Goal: Task Accomplishment & Management: Complete application form

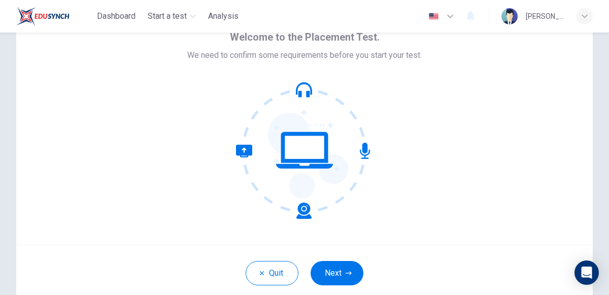
scroll to position [53, 0]
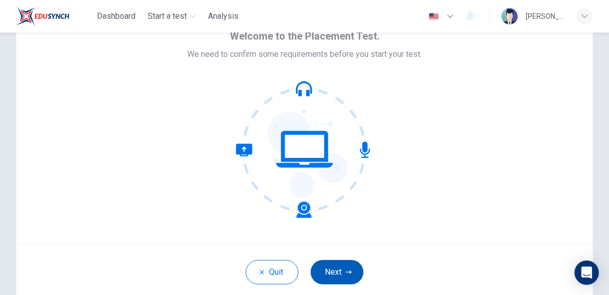
click at [343, 271] on button "Next" at bounding box center [337, 272] width 53 height 24
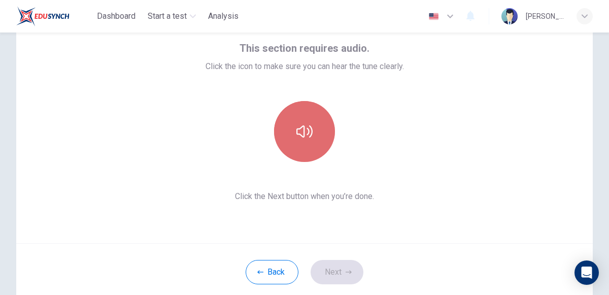
click at [315, 135] on button "button" at bounding box center [304, 131] width 61 height 61
click at [312, 137] on icon "button" at bounding box center [304, 131] width 16 height 16
click at [313, 139] on button "button" at bounding box center [304, 131] width 61 height 61
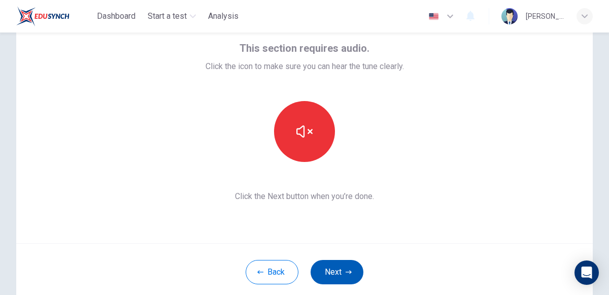
click at [334, 271] on button "Next" at bounding box center [337, 272] width 53 height 24
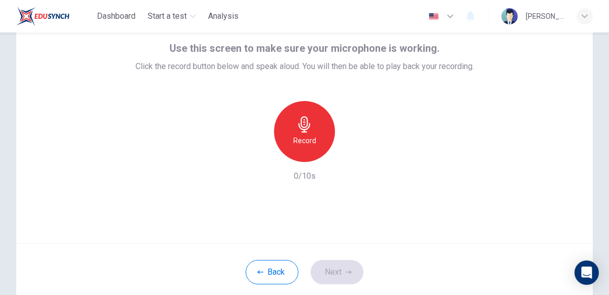
click at [314, 146] on h6 "Record" at bounding box center [304, 141] width 23 height 12
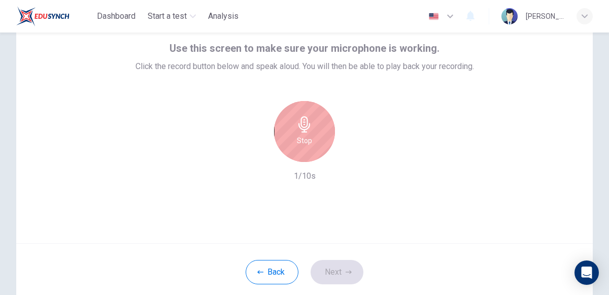
click at [314, 148] on div "Stop" at bounding box center [304, 131] width 61 height 61
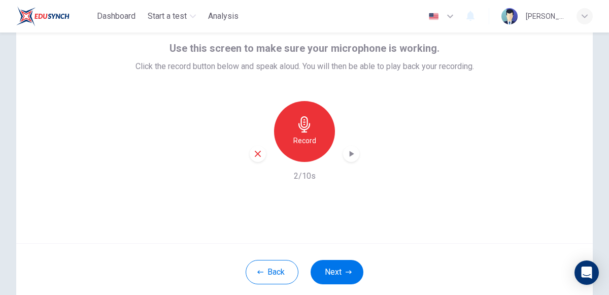
click at [353, 154] on icon "button" at bounding box center [351, 154] width 10 height 10
click at [335, 253] on div "Back Next" at bounding box center [304, 271] width 577 height 57
click at [342, 269] on button "Next" at bounding box center [337, 272] width 53 height 24
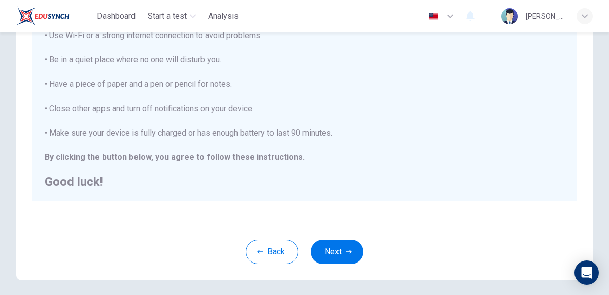
scroll to position [205, 0]
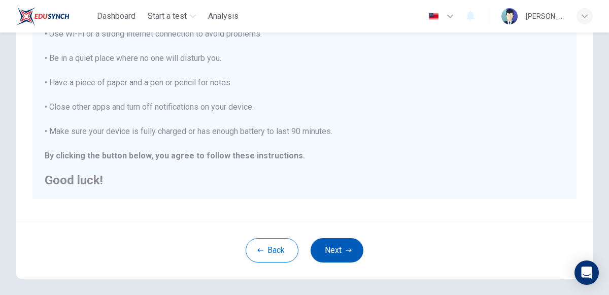
click at [336, 244] on button "Next" at bounding box center [337, 250] width 53 height 24
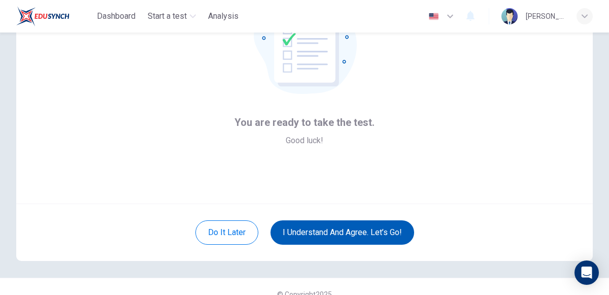
scroll to position [91, 0]
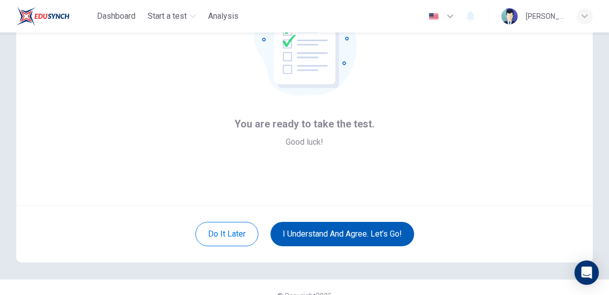
click at [336, 239] on button "I understand and agree. Let’s go!" at bounding box center [343, 234] width 144 height 24
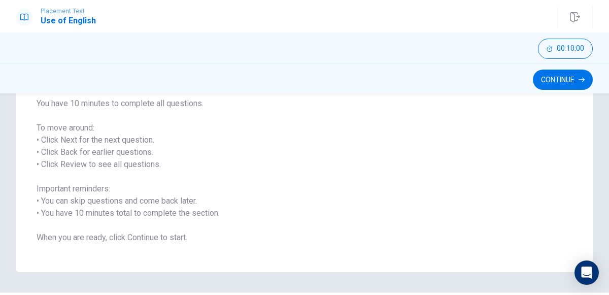
scroll to position [132, 0]
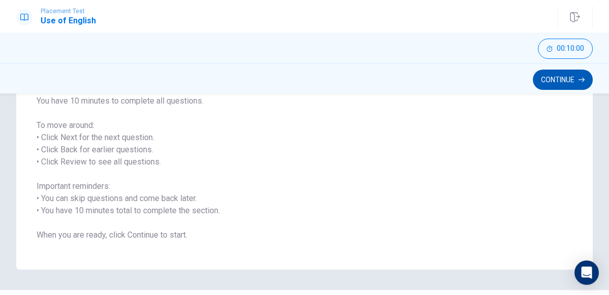
click at [556, 84] on button "Continue" at bounding box center [563, 80] width 60 height 20
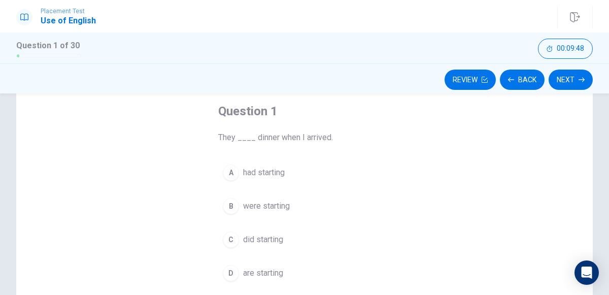
scroll to position [49, 0]
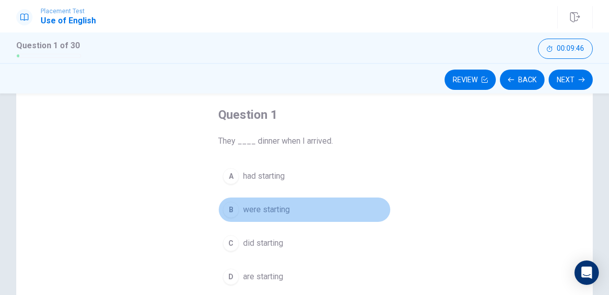
click at [233, 207] on div "B" at bounding box center [231, 210] width 16 height 16
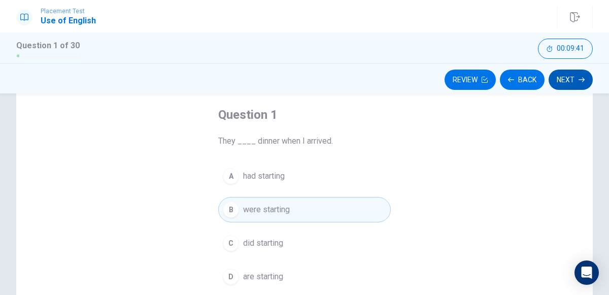
click at [578, 75] on button "Next" at bounding box center [571, 80] width 44 height 20
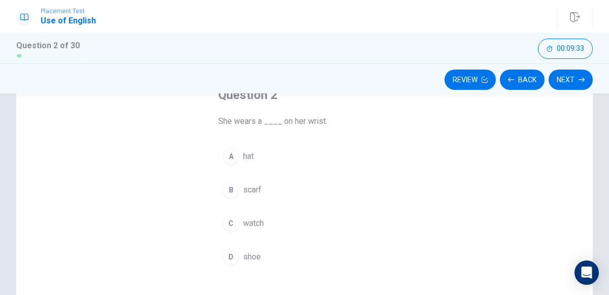
scroll to position [66, 0]
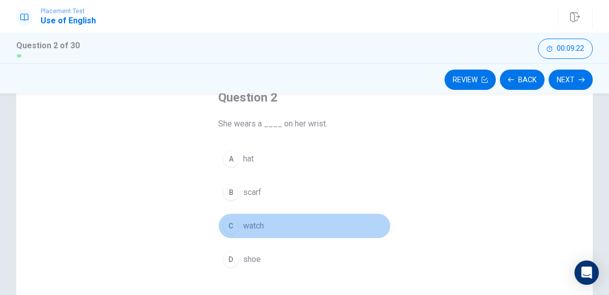
click at [232, 223] on div "C" at bounding box center [231, 226] width 16 height 16
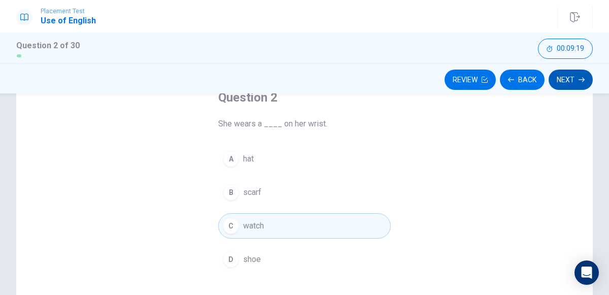
click at [577, 81] on button "Next" at bounding box center [571, 80] width 44 height 20
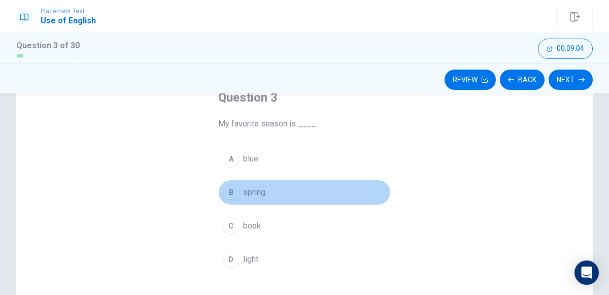
click at [231, 191] on div "B" at bounding box center [231, 192] width 16 height 16
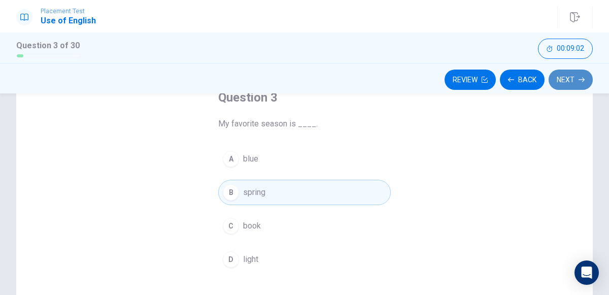
click at [569, 81] on button "Next" at bounding box center [571, 80] width 44 height 20
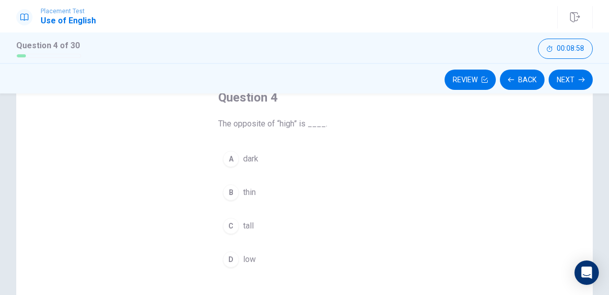
click at [234, 157] on div "A" at bounding box center [231, 159] width 16 height 16
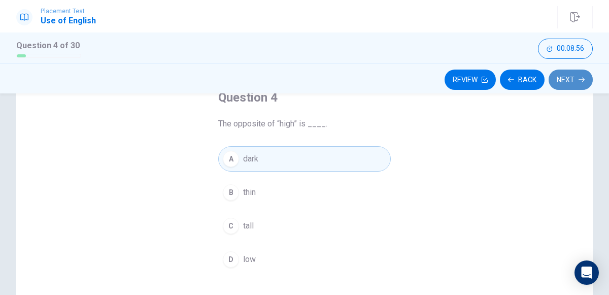
click at [576, 85] on button "Next" at bounding box center [571, 80] width 44 height 20
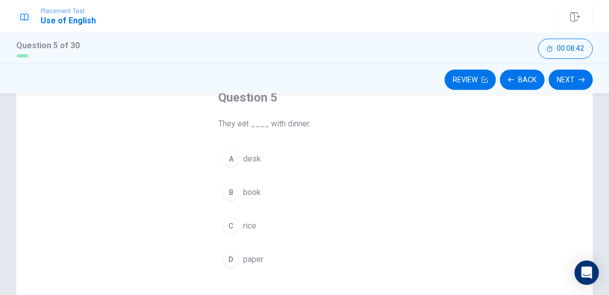
click at [231, 225] on div "C" at bounding box center [231, 226] width 16 height 16
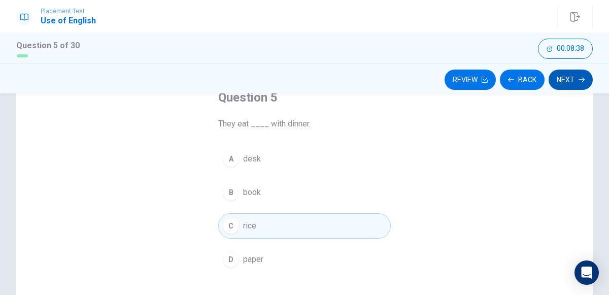
click at [578, 76] on button "Next" at bounding box center [571, 80] width 44 height 20
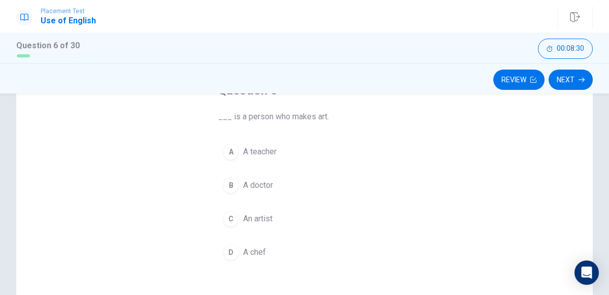
scroll to position [73, 0]
click at [231, 216] on div "C" at bounding box center [231, 219] width 16 height 16
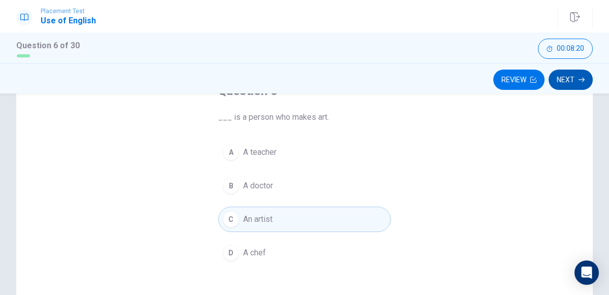
click at [573, 79] on button "Next" at bounding box center [571, 80] width 44 height 20
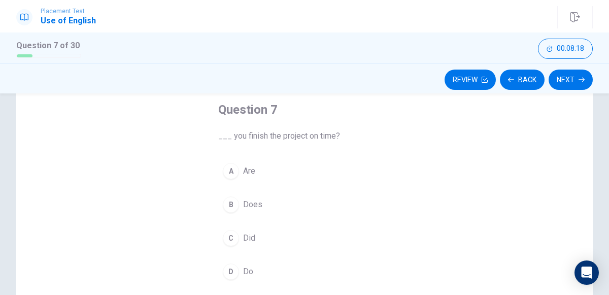
scroll to position [54, 0]
click at [231, 233] on div "C" at bounding box center [231, 238] width 16 height 16
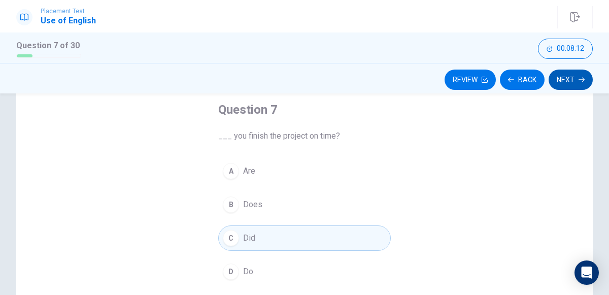
click at [573, 75] on button "Next" at bounding box center [571, 80] width 44 height 20
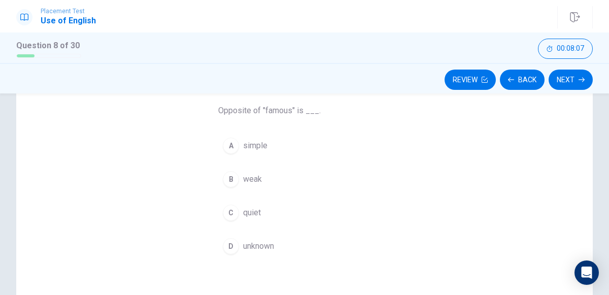
scroll to position [96, 0]
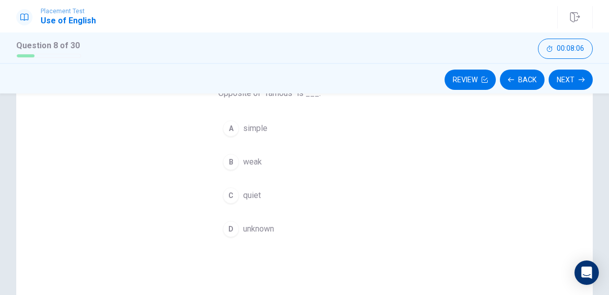
click at [235, 224] on div "D" at bounding box center [231, 229] width 16 height 16
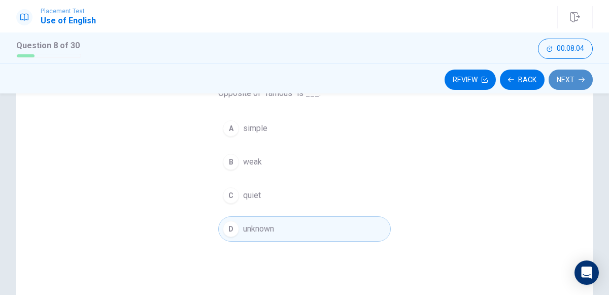
click at [563, 85] on button "Next" at bounding box center [571, 80] width 44 height 20
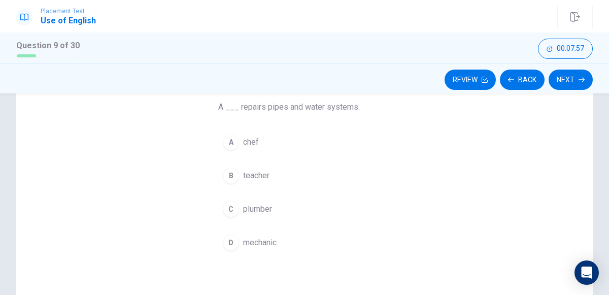
scroll to position [84, 0]
click at [232, 205] on div "C" at bounding box center [231, 208] width 16 height 16
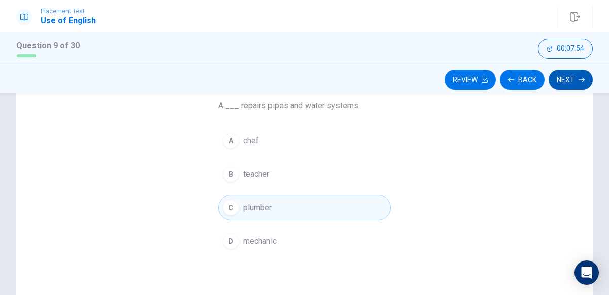
click at [585, 77] on button "Next" at bounding box center [571, 80] width 44 height 20
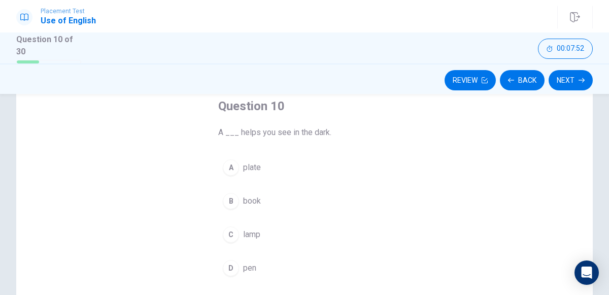
scroll to position [57, 0]
click at [236, 229] on div "C" at bounding box center [231, 235] width 16 height 16
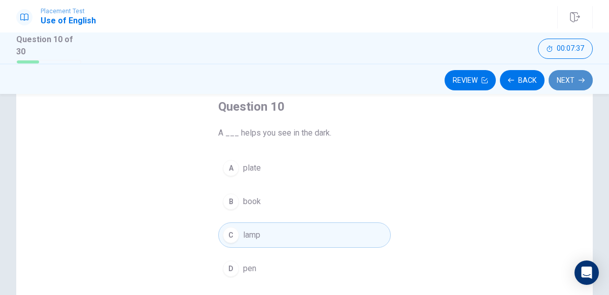
click at [583, 79] on icon "button" at bounding box center [582, 80] width 6 height 5
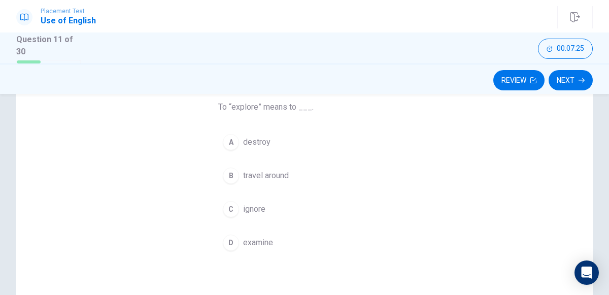
scroll to position [84, 0]
click at [232, 174] on div "B" at bounding box center [231, 175] width 16 height 16
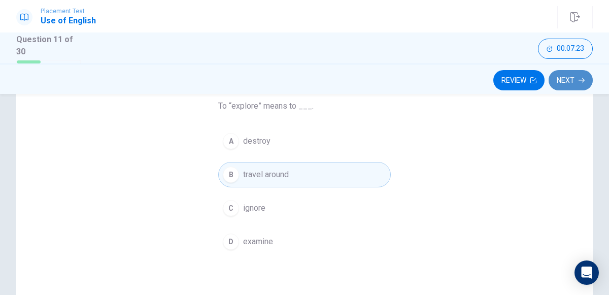
click at [566, 80] on button "Next" at bounding box center [571, 80] width 44 height 20
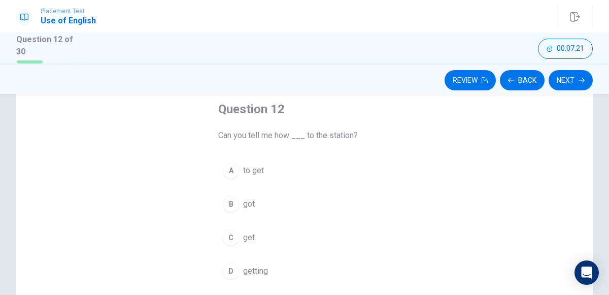
scroll to position [53, 0]
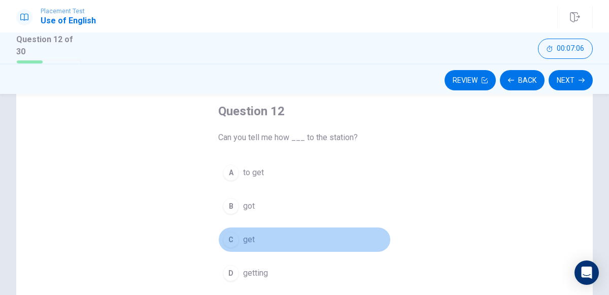
click at [235, 235] on div "C" at bounding box center [231, 239] width 16 height 16
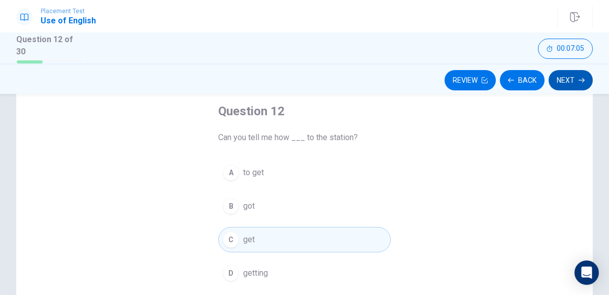
click at [566, 83] on button "Next" at bounding box center [571, 80] width 44 height 20
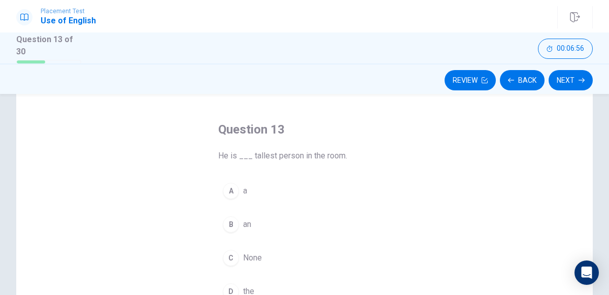
scroll to position [36, 0]
click at [231, 189] on div "A" at bounding box center [231, 190] width 16 height 16
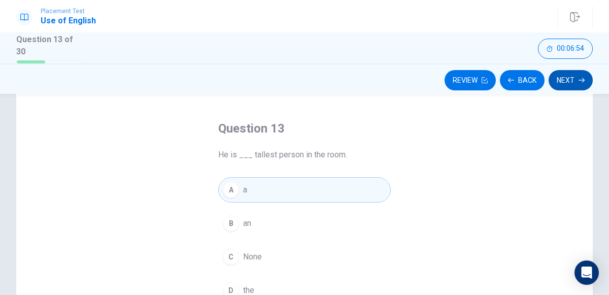
click at [579, 79] on icon "button" at bounding box center [582, 80] width 6 height 5
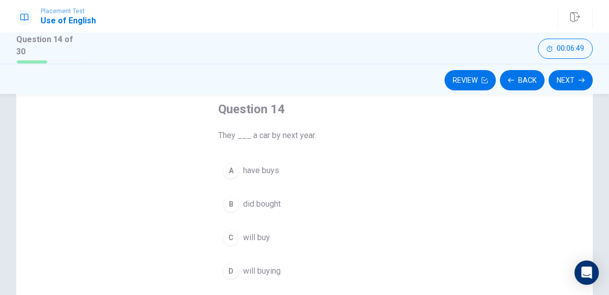
scroll to position [57, 0]
click at [234, 231] on div "C" at bounding box center [231, 235] width 16 height 16
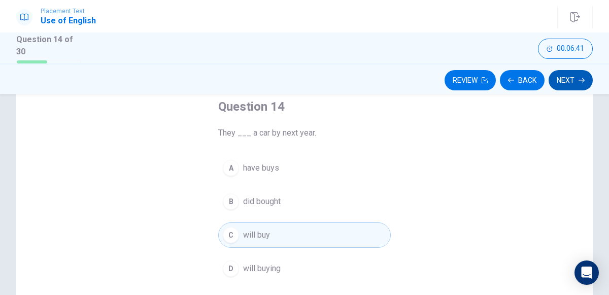
click at [567, 87] on button "Next" at bounding box center [571, 80] width 44 height 20
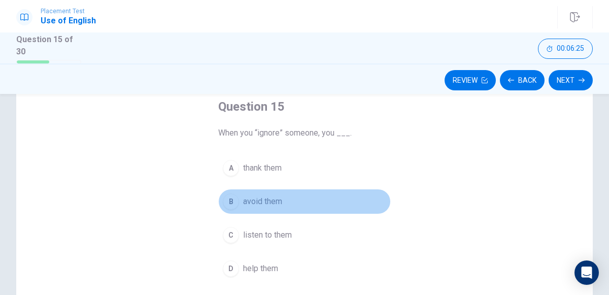
click at [231, 203] on div "B" at bounding box center [231, 201] width 16 height 16
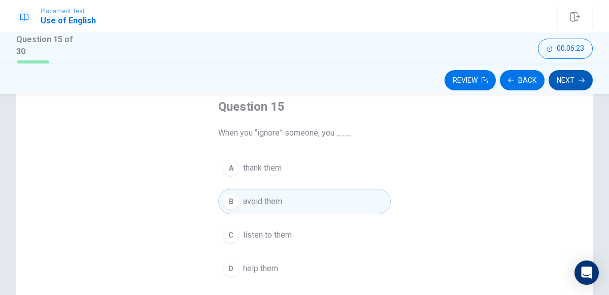
click at [579, 81] on icon "button" at bounding box center [582, 80] width 6 height 6
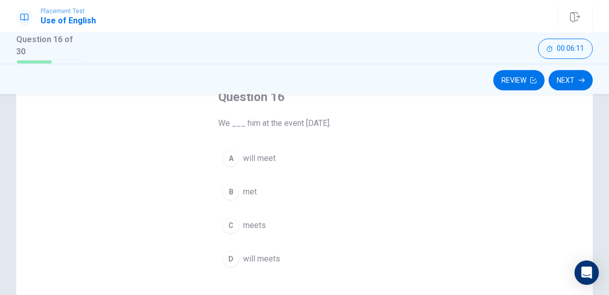
scroll to position [67, 0]
click at [229, 154] on div "A" at bounding box center [231, 159] width 16 height 16
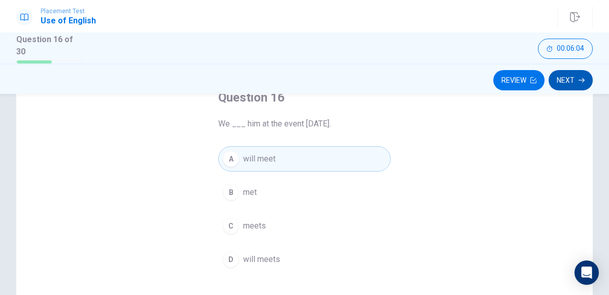
click at [582, 84] on button "Next" at bounding box center [571, 80] width 44 height 20
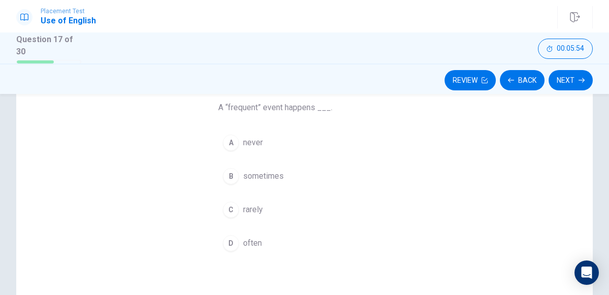
scroll to position [80, 0]
click at [229, 178] on div "B" at bounding box center [231, 179] width 16 height 16
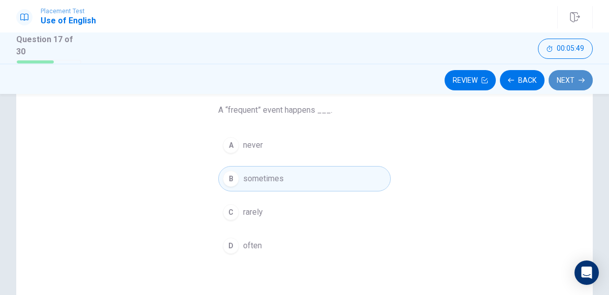
click at [581, 80] on icon "button" at bounding box center [582, 80] width 6 height 6
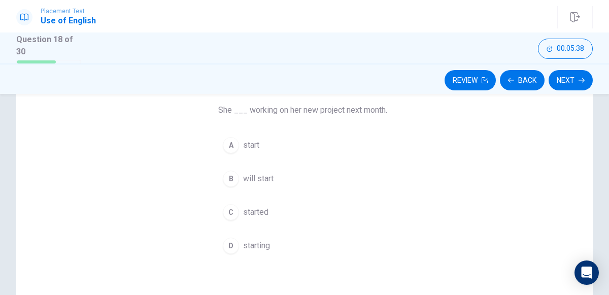
click at [234, 177] on div "B" at bounding box center [231, 179] width 16 height 16
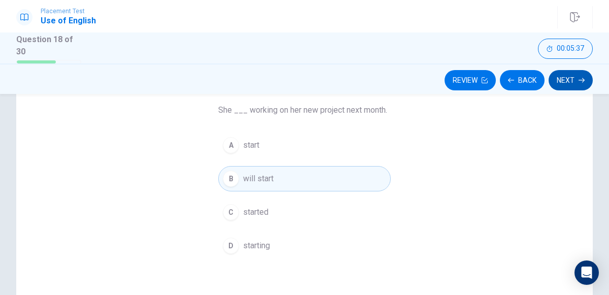
click at [580, 77] on icon "button" at bounding box center [582, 80] width 6 height 6
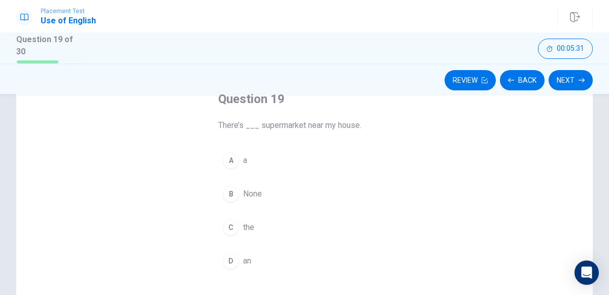
scroll to position [71, 0]
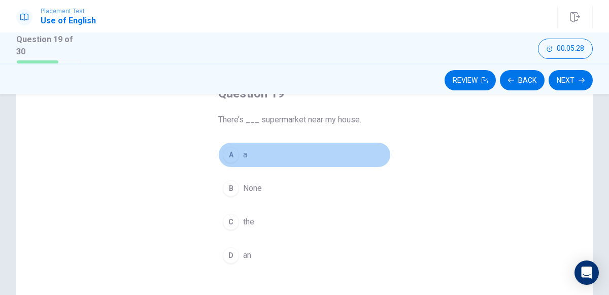
click at [230, 152] on div "A" at bounding box center [231, 155] width 16 height 16
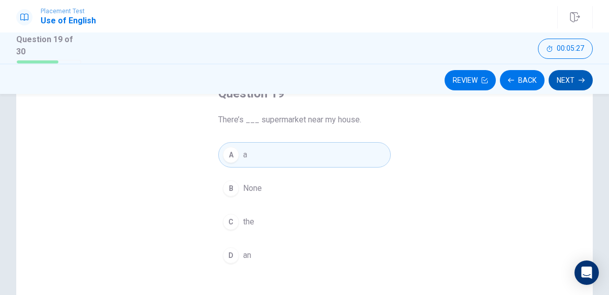
click at [566, 74] on button "Next" at bounding box center [571, 80] width 44 height 20
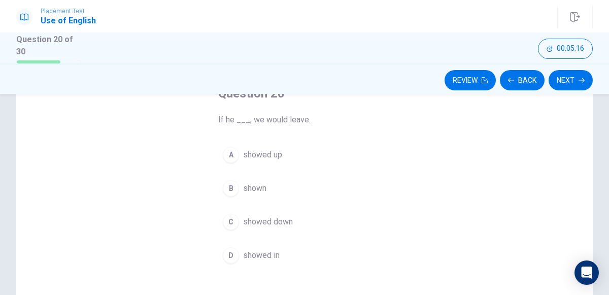
click at [231, 226] on div "C" at bounding box center [231, 222] width 16 height 16
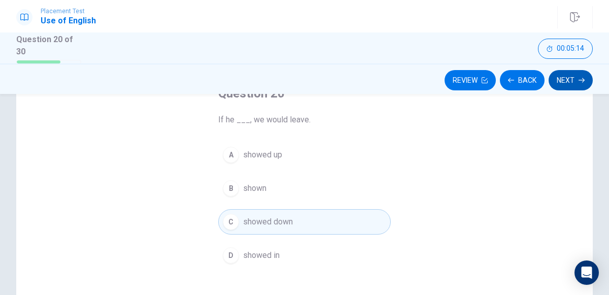
click at [563, 86] on button "Next" at bounding box center [571, 80] width 44 height 20
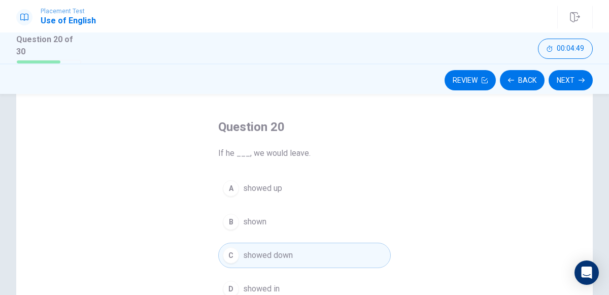
scroll to position [42, 0]
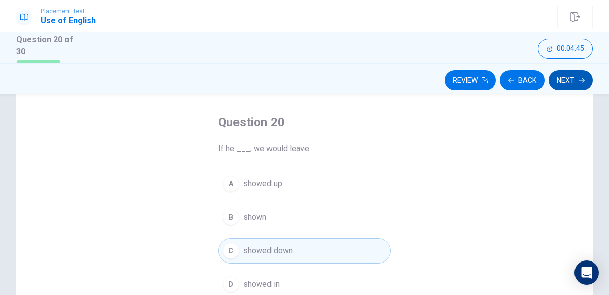
click at [574, 83] on button "Next" at bounding box center [571, 80] width 44 height 20
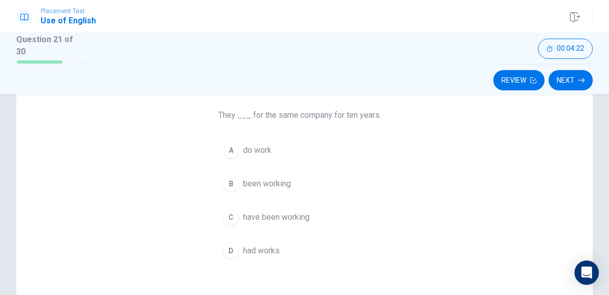
scroll to position [74, 0]
click at [234, 251] on div "D" at bounding box center [231, 252] width 16 height 16
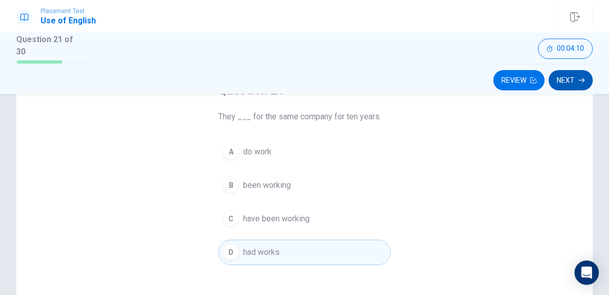
click at [572, 78] on button "Next" at bounding box center [571, 80] width 44 height 20
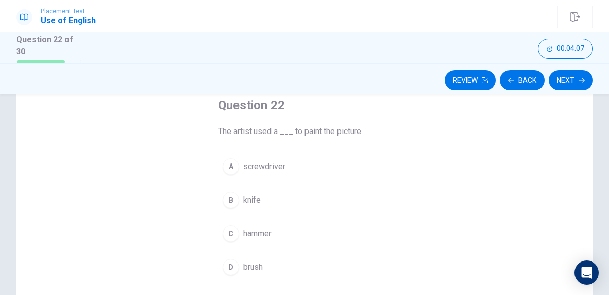
scroll to position [58, 0]
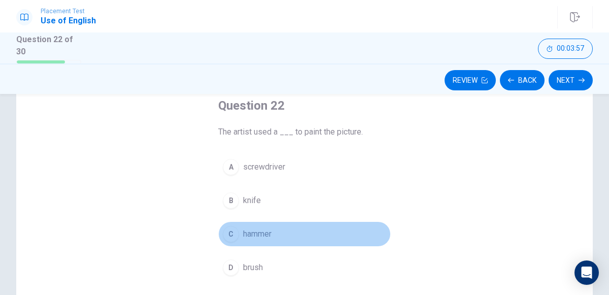
click at [230, 228] on div "C" at bounding box center [231, 234] width 16 height 16
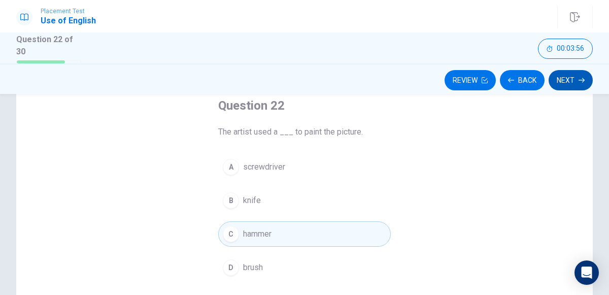
click at [581, 82] on icon "button" at bounding box center [582, 80] width 6 height 6
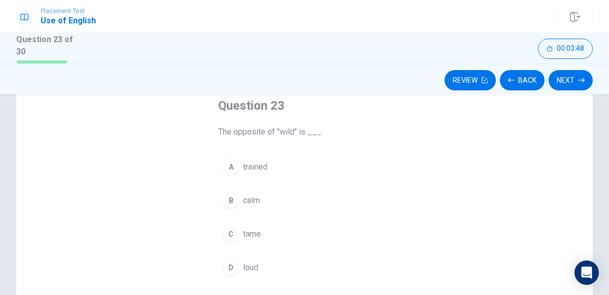
click at [232, 231] on div "C" at bounding box center [231, 234] width 16 height 16
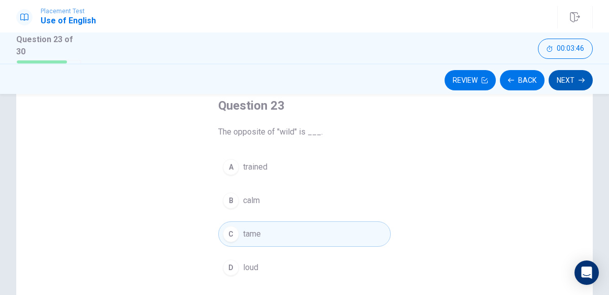
click at [572, 79] on button "Next" at bounding box center [571, 80] width 44 height 20
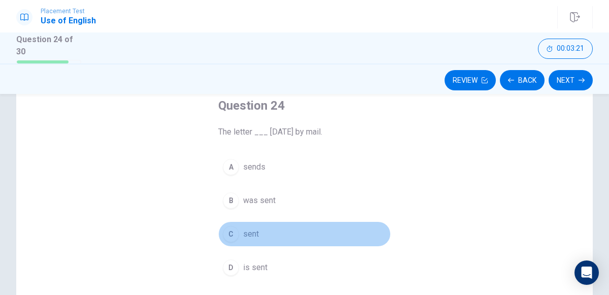
click at [231, 232] on div "C" at bounding box center [231, 234] width 16 height 16
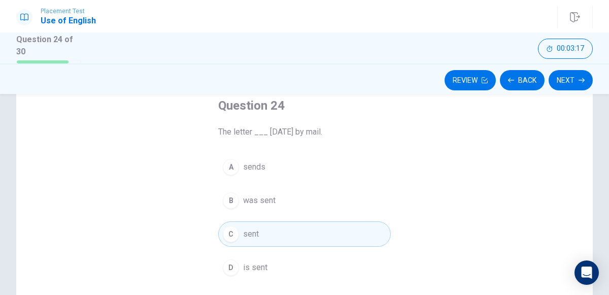
click at [230, 196] on div "B" at bounding box center [231, 200] width 16 height 16
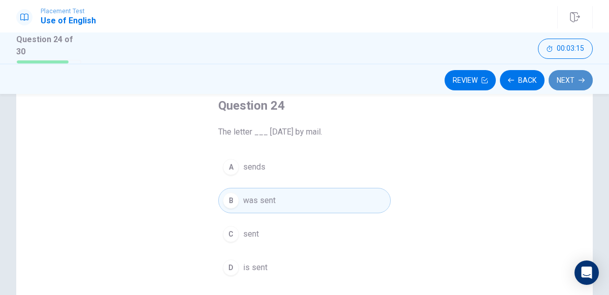
click at [582, 80] on icon "button" at bounding box center [582, 80] width 6 height 5
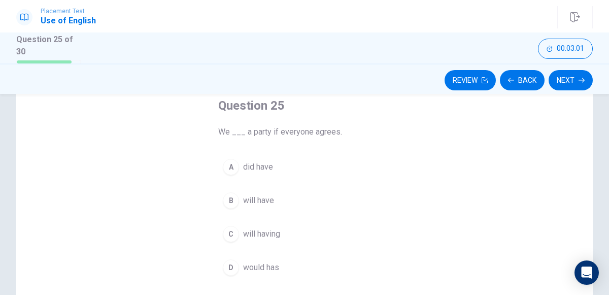
click at [229, 201] on div "B" at bounding box center [231, 200] width 16 height 16
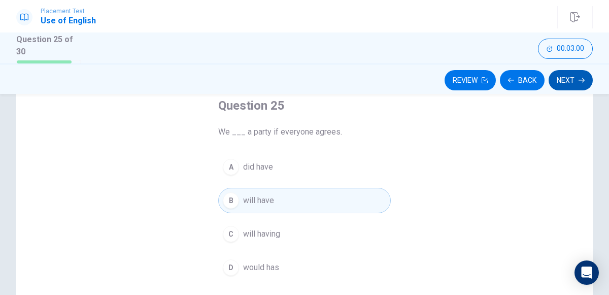
click at [575, 79] on button "Next" at bounding box center [571, 80] width 44 height 20
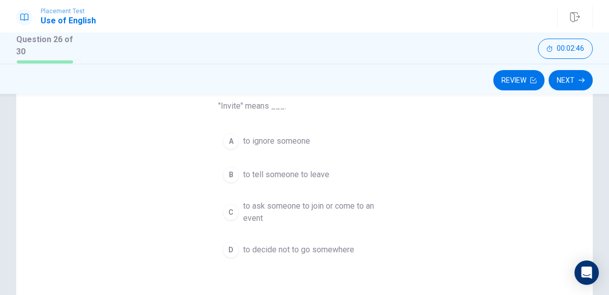
scroll to position [80, 0]
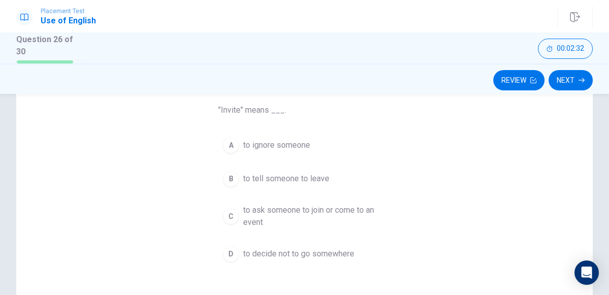
click at [228, 216] on div "C" at bounding box center [231, 216] width 16 height 16
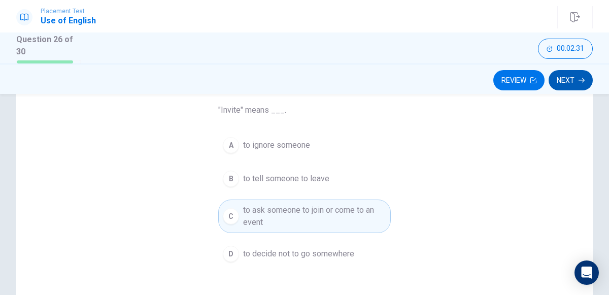
click at [576, 84] on button "Next" at bounding box center [571, 80] width 44 height 20
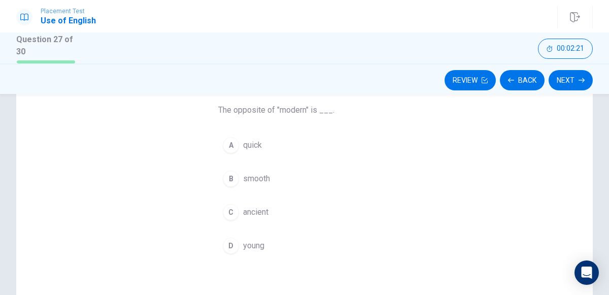
click at [224, 209] on div "C" at bounding box center [231, 212] width 16 height 16
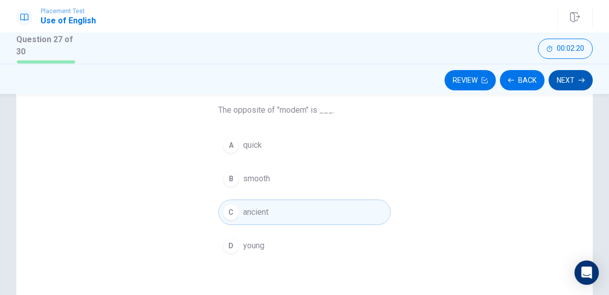
click at [584, 76] on button "Next" at bounding box center [571, 80] width 44 height 20
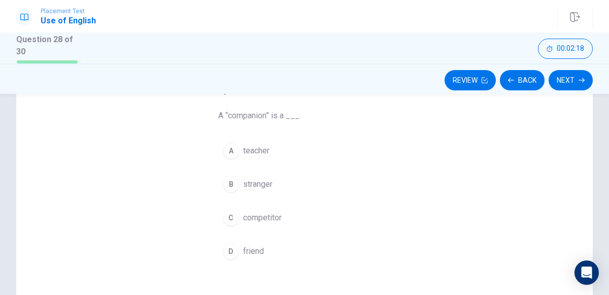
scroll to position [71, 0]
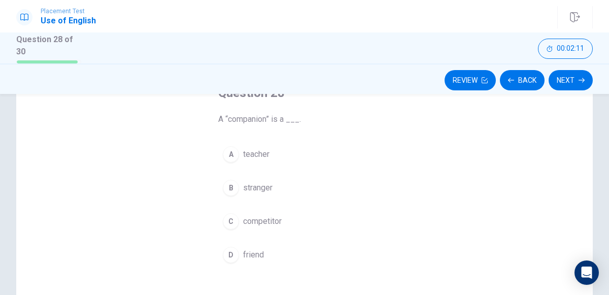
click at [227, 217] on div "C" at bounding box center [231, 221] width 16 height 16
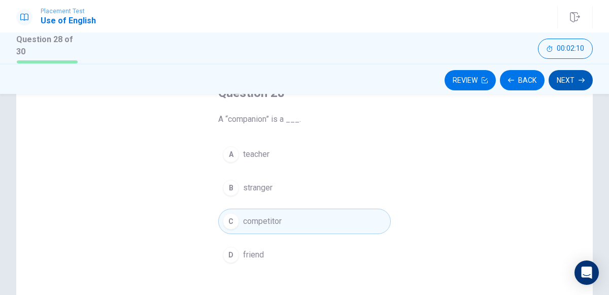
click at [572, 80] on button "Next" at bounding box center [571, 80] width 44 height 20
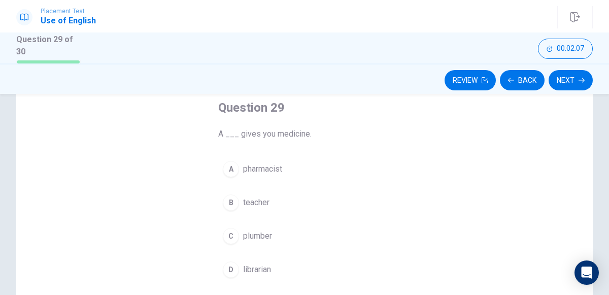
scroll to position [57, 0]
click at [239, 169] on button "A pharmacist" at bounding box center [304, 168] width 173 height 25
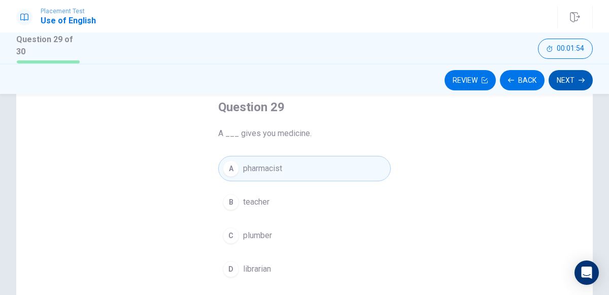
click at [567, 85] on button "Next" at bounding box center [571, 80] width 44 height 20
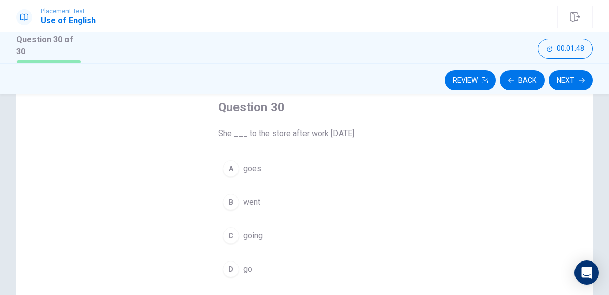
click at [231, 203] on div "B" at bounding box center [231, 202] width 16 height 16
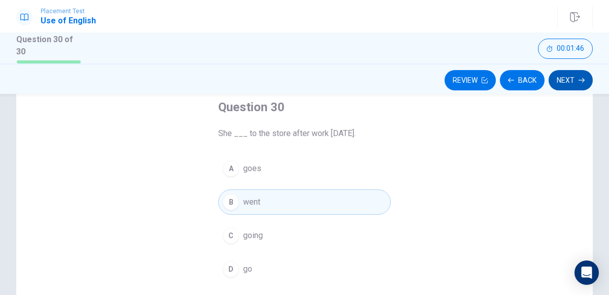
click at [580, 80] on icon "button" at bounding box center [582, 80] width 6 height 6
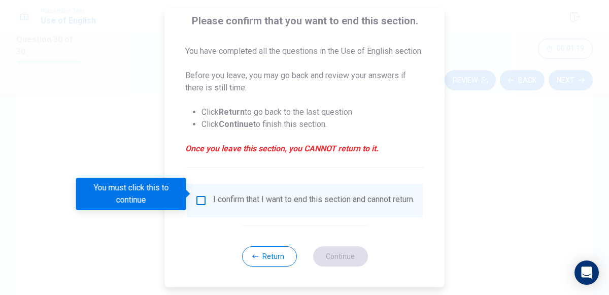
scroll to position [95, 0]
click at [255, 260] on button "Return" at bounding box center [269, 256] width 55 height 20
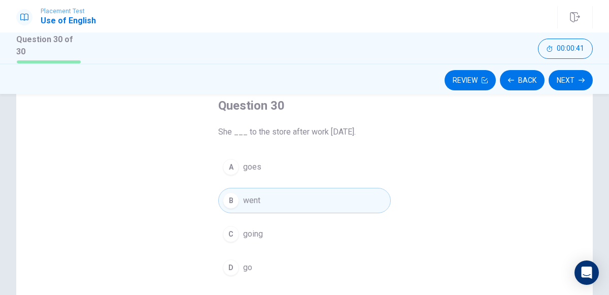
scroll to position [60, 0]
click at [444, 241] on div "Question 30 She ___ to the store after work [DATE]. A goes B went C going D go" at bounding box center [304, 230] width 577 height 353
click at [556, 83] on button "Next" at bounding box center [571, 80] width 44 height 20
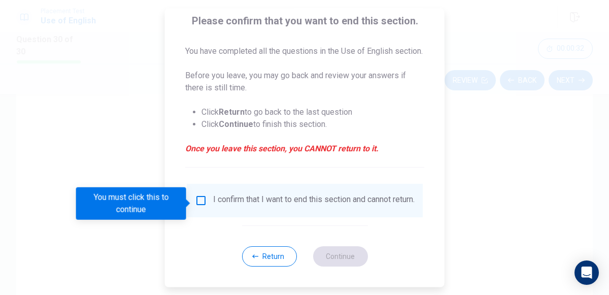
scroll to position [84, 0]
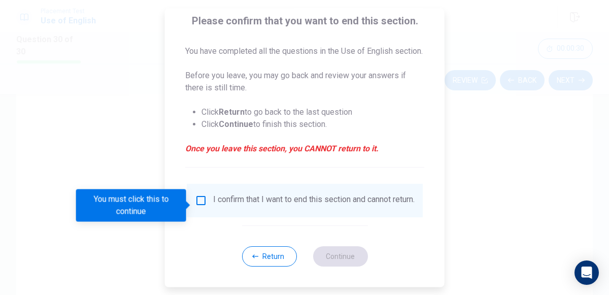
click at [200, 202] on input "You must click this to continue" at bounding box center [201, 200] width 12 height 12
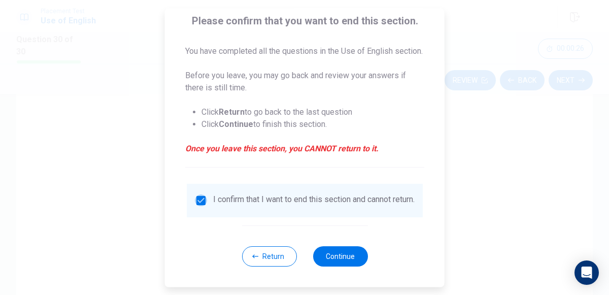
click at [195, 206] on input "checkbox" at bounding box center [201, 200] width 12 height 12
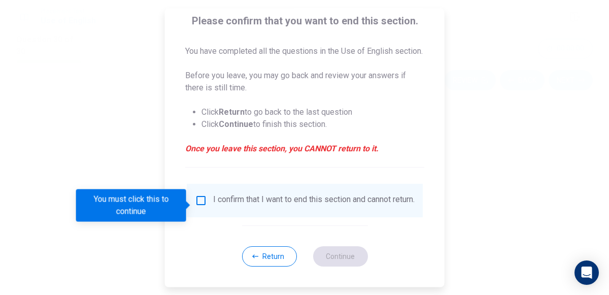
click at [200, 206] on input "You must click this to continue" at bounding box center [201, 200] width 12 height 12
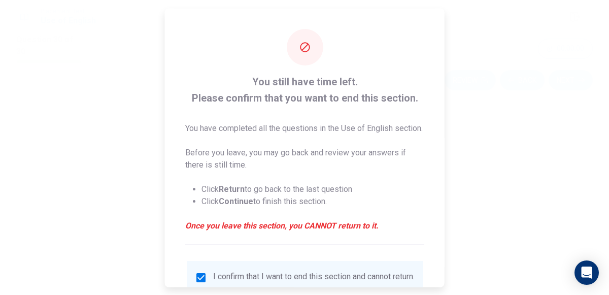
scroll to position [95, 0]
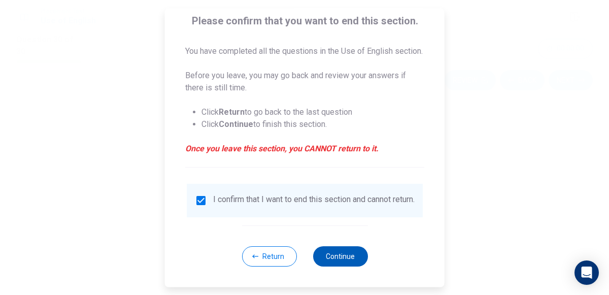
click at [326, 257] on button "Continue" at bounding box center [340, 256] width 55 height 20
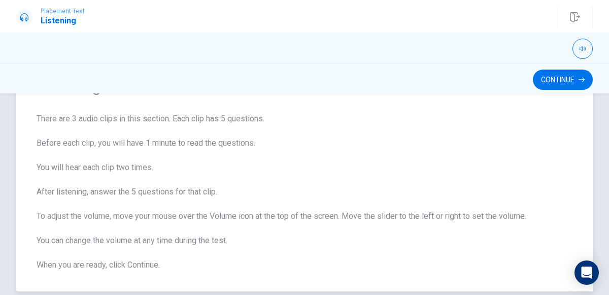
scroll to position [56, 0]
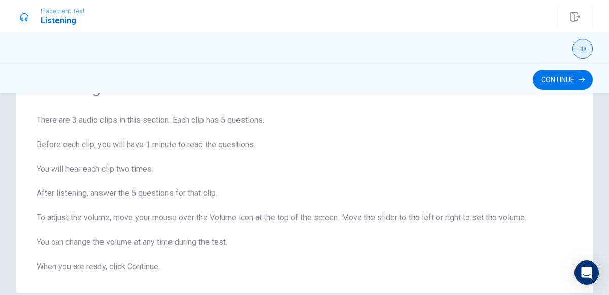
click at [585, 50] on icon "button" at bounding box center [583, 49] width 6 height 6
click at [562, 157] on span "There are 3 audio clips in this section. Each clip has 5 questions. Before each…" at bounding box center [305, 193] width 536 height 158
type input "0.9"
drag, startPoint x: 587, startPoint y: 62, endPoint x: 582, endPoint y: 63, distance: 5.3
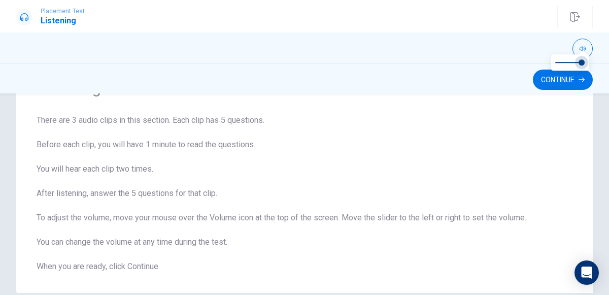
click at [582, 63] on span at bounding box center [582, 62] width 6 height 6
click at [572, 107] on div "Listening Instructions There are 3 audio clips in this section. Each clip has 5…" at bounding box center [304, 175] width 577 height 236
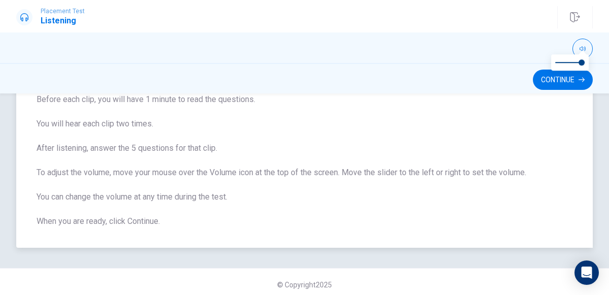
scroll to position [0, 0]
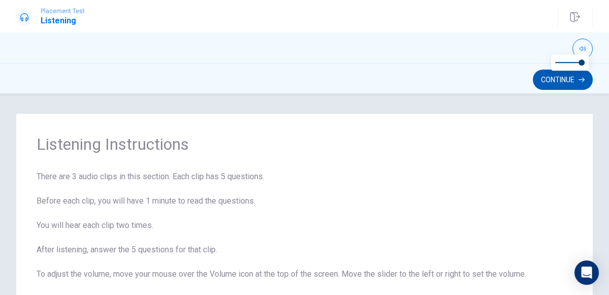
click at [551, 78] on button "Continue" at bounding box center [563, 80] width 60 height 20
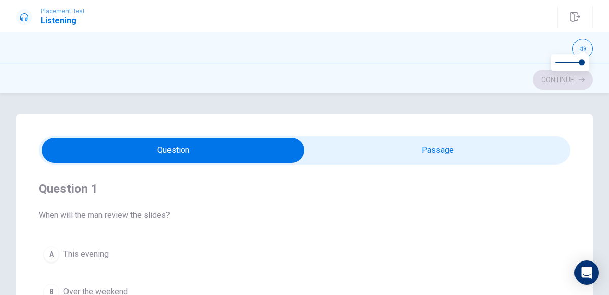
type input "11"
click at [396, 154] on input "checkbox" at bounding box center [173, 150] width 798 height 25
checkbox input "true"
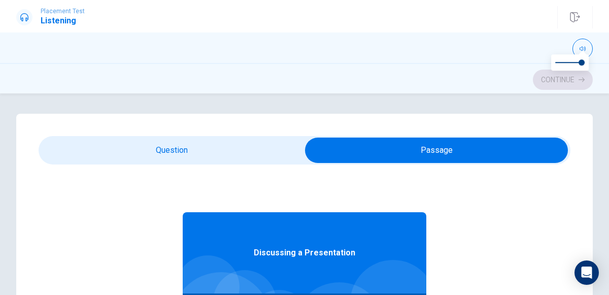
type input "15"
click at [247, 145] on input "checkbox" at bounding box center [437, 150] width 798 height 25
checkbox input "false"
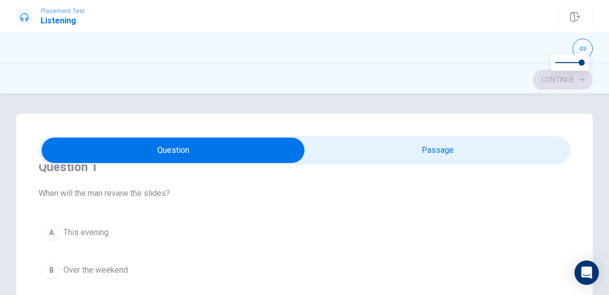
scroll to position [20, 0]
click at [51, 273] on div "B" at bounding box center [51, 271] width 16 height 16
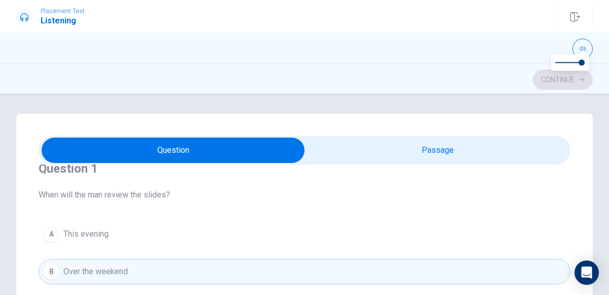
type input "19"
click at [466, 150] on input "checkbox" at bounding box center [173, 150] width 798 height 25
checkbox input "true"
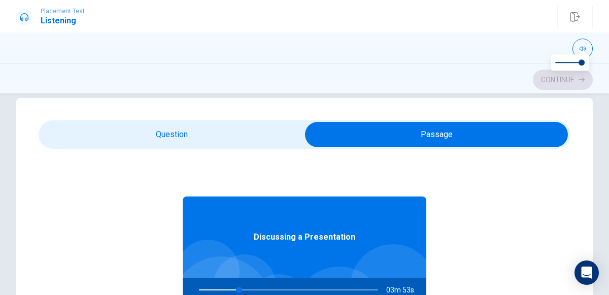
scroll to position [0, 0]
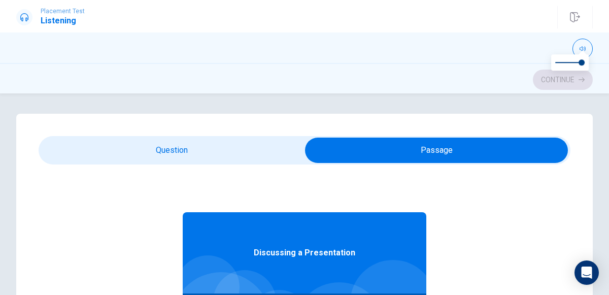
click at [552, 80] on div "Continue" at bounding box center [304, 79] width 577 height 19
type input "24"
click at [193, 139] on input "checkbox" at bounding box center [437, 150] width 798 height 25
checkbox input "false"
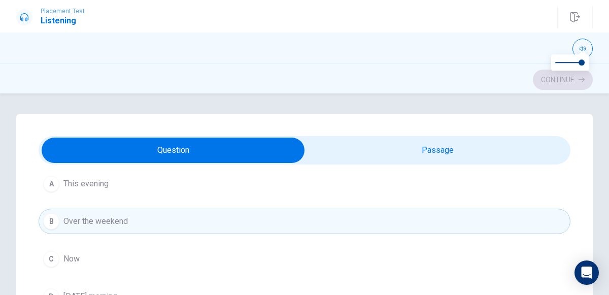
scroll to position [72, 0]
click at [89, 179] on span "This evening" at bounding box center [85, 183] width 45 height 12
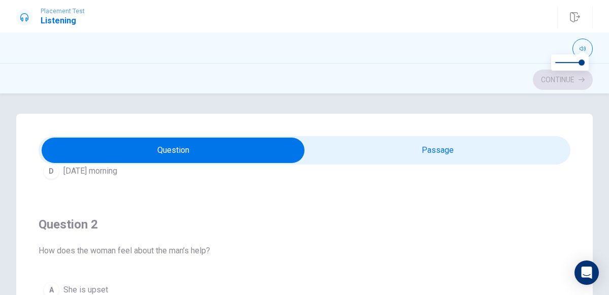
scroll to position [196, 0]
type input "53"
click at [474, 161] on input "checkbox" at bounding box center [173, 150] width 798 height 25
checkbox input "true"
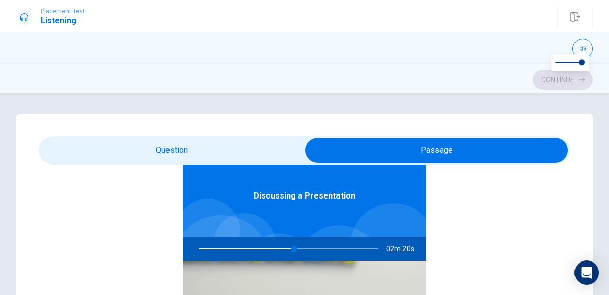
scroll to position [56, 0]
type input "56"
click at [249, 150] on input "checkbox" at bounding box center [437, 150] width 798 height 25
checkbox input "false"
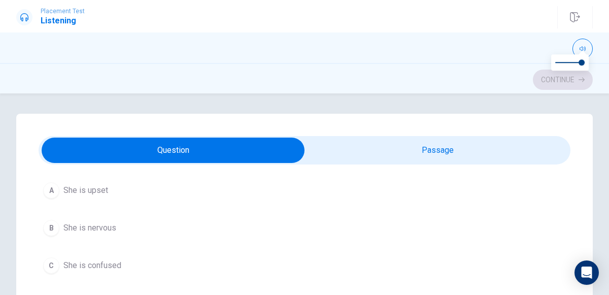
scroll to position [298, 0]
type input "62"
click at [436, 156] on input "checkbox" at bounding box center [173, 150] width 798 height 25
checkbox input "true"
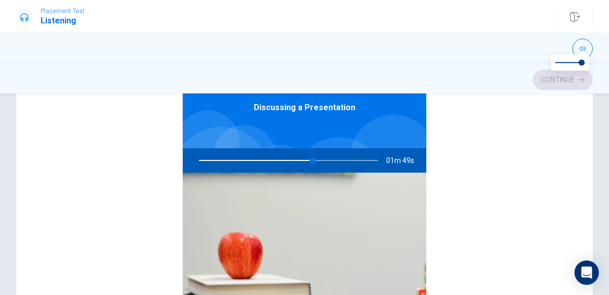
scroll to position [83, 0]
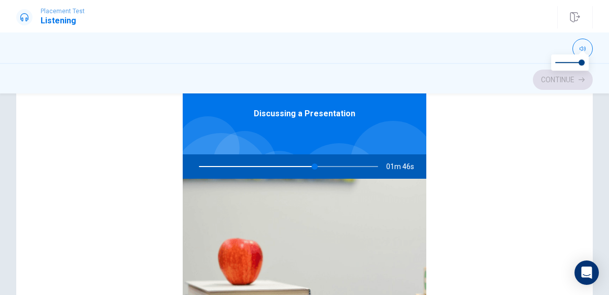
drag, startPoint x: 315, startPoint y: 167, endPoint x: 375, endPoint y: 173, distance: 59.7
click at [375, 173] on div at bounding box center [287, 166] width 200 height 24
drag, startPoint x: 317, startPoint y: 165, endPoint x: 337, endPoint y: 164, distance: 19.8
click at [337, 164] on div at bounding box center [287, 166] width 200 height 24
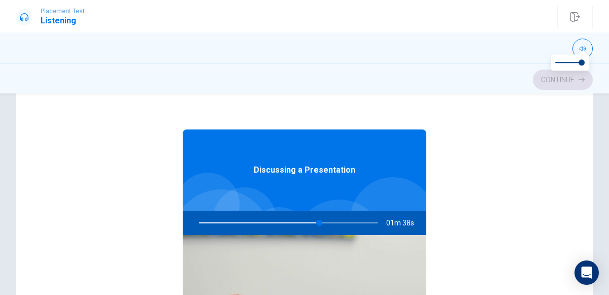
scroll to position [0, 0]
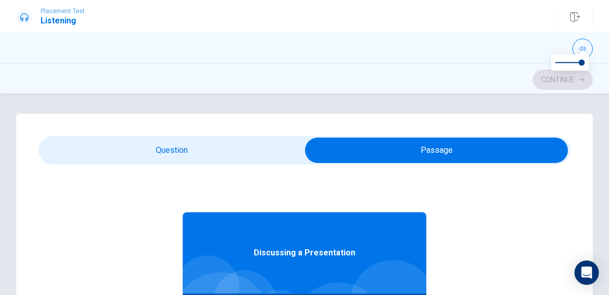
type input "68"
click at [225, 150] on input "checkbox" at bounding box center [437, 150] width 798 height 25
checkbox input "false"
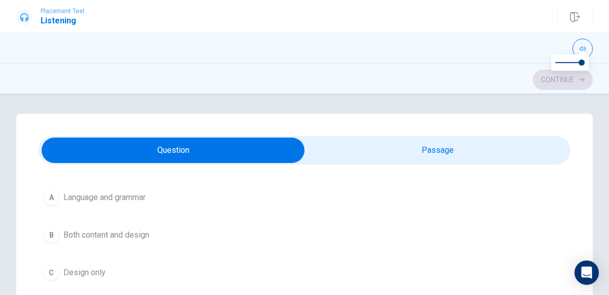
scroll to position [520, 0]
click at [48, 226] on div "B" at bounding box center [51, 234] width 16 height 16
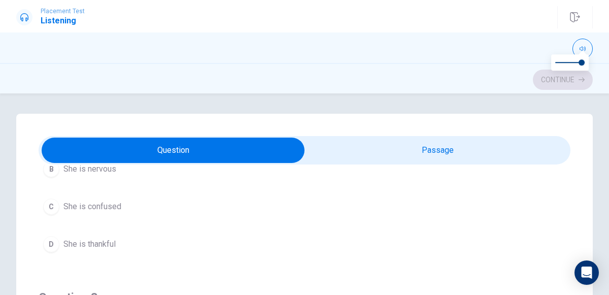
scroll to position [356, 0]
click at [48, 226] on div "A She is upset B She is nervous C She is confused D She is thankful" at bounding box center [305, 186] width 532 height 138
click at [52, 237] on div "D" at bounding box center [51, 243] width 16 height 16
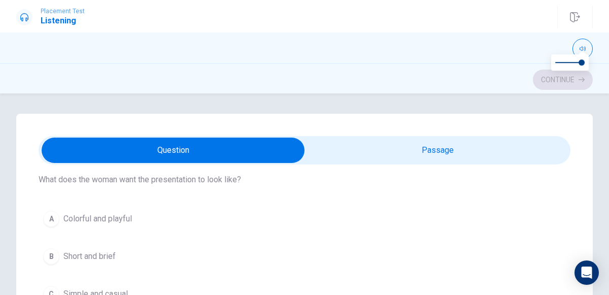
scroll to position [725, 0]
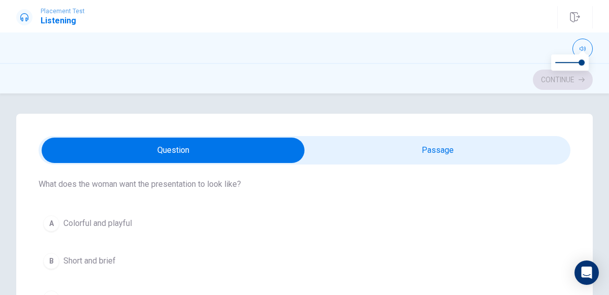
click at [48, 211] on button "A Colorful and playful" at bounding box center [305, 223] width 532 height 25
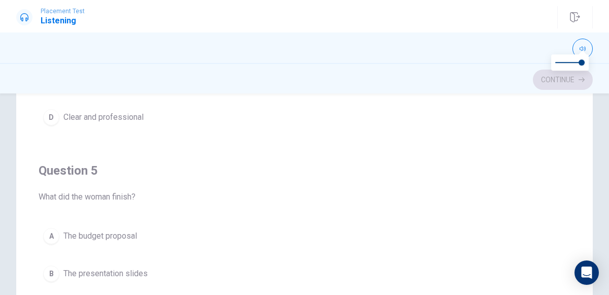
scroll to position [132, 0]
click at [43, 262] on button "B The presentation slides" at bounding box center [305, 271] width 532 height 25
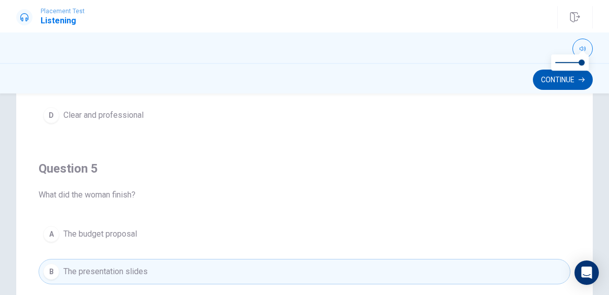
click at [552, 76] on button "Continue" at bounding box center [563, 80] width 60 height 20
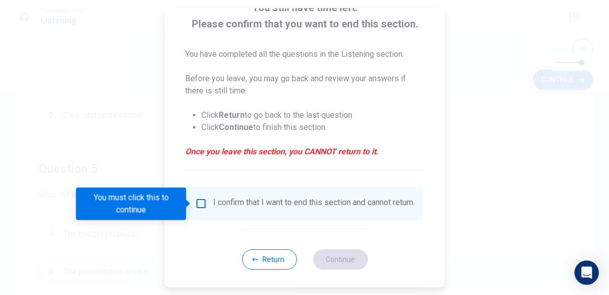
scroll to position [75, 0]
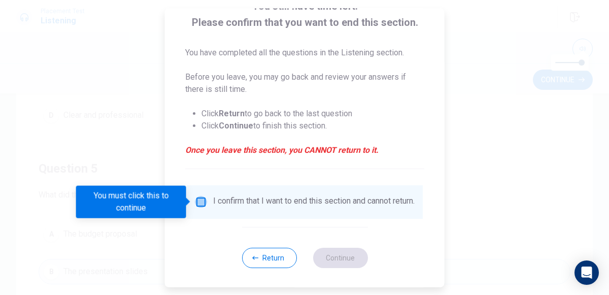
click at [201, 202] on input "You must click this to continue" at bounding box center [201, 202] width 12 height 12
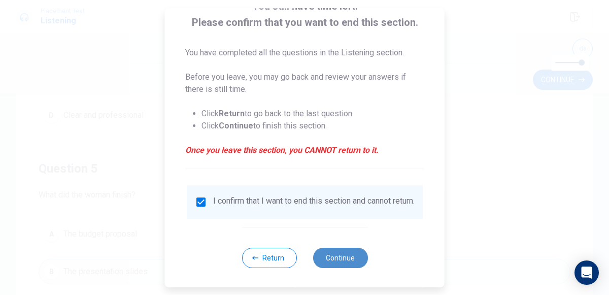
click at [336, 261] on button "Continue" at bounding box center [340, 258] width 55 height 20
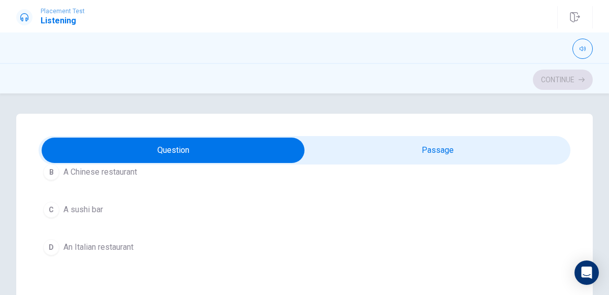
scroll to position [805, 0]
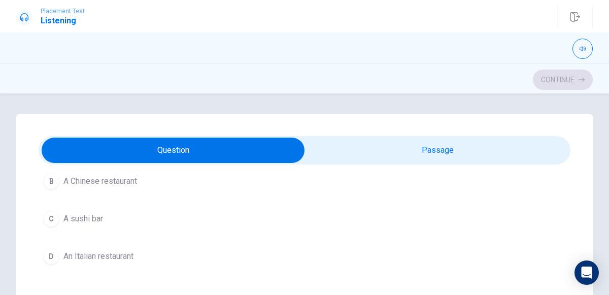
click at [57, 248] on div "D" at bounding box center [51, 256] width 16 height 16
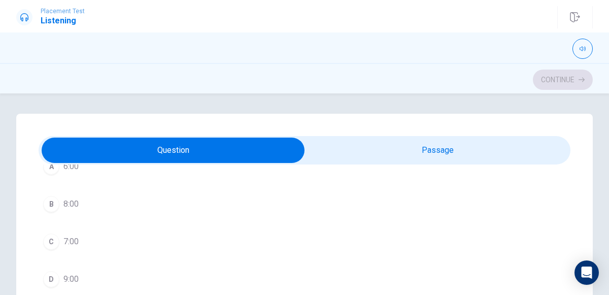
scroll to position [86, 0]
click at [57, 241] on div "C" at bounding box center [51, 243] width 16 height 16
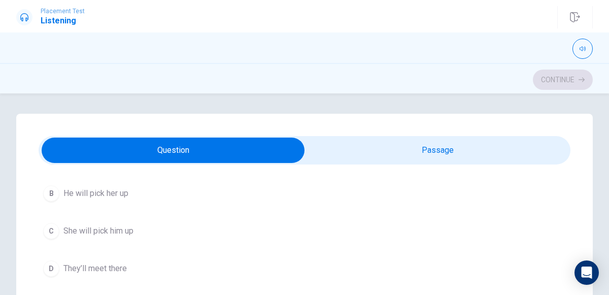
scroll to position [337, 0]
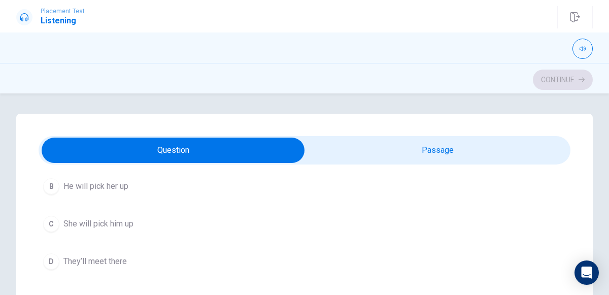
click at [52, 257] on div "D" at bounding box center [51, 261] width 16 height 16
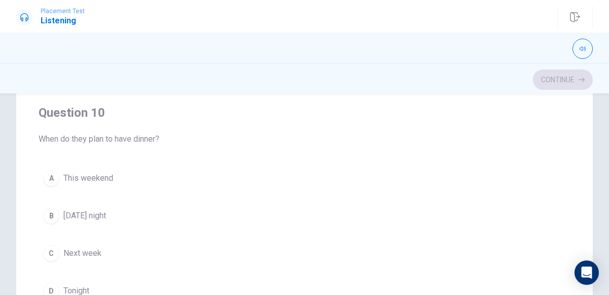
scroll to position [206, 0]
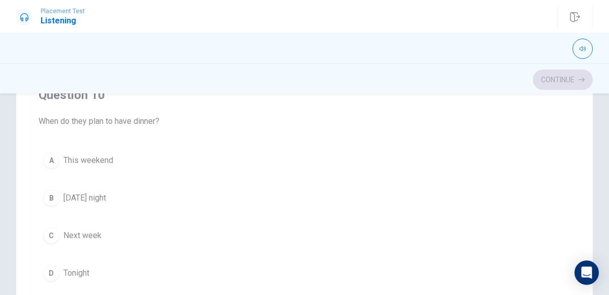
click at [49, 190] on div "B" at bounding box center [51, 198] width 16 height 16
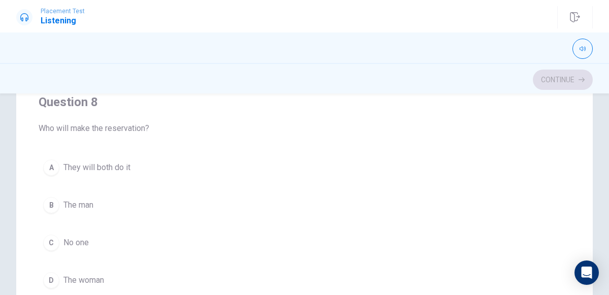
scroll to position [343, 0]
click at [45, 280] on div "D" at bounding box center [51, 282] width 16 height 16
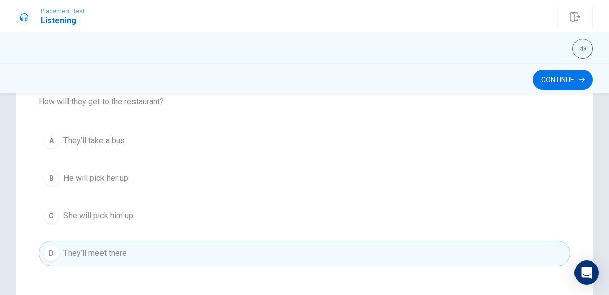
scroll to position [165, 0]
click at [574, 80] on button "Continue" at bounding box center [563, 80] width 60 height 20
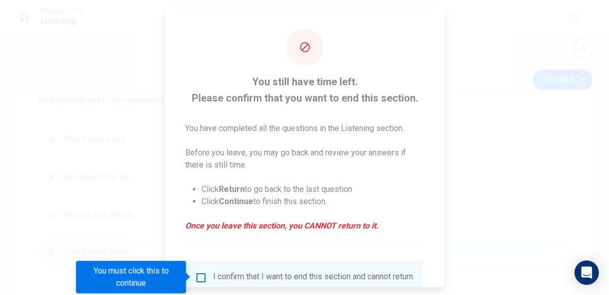
click at [198, 274] on input "You must click this to continue" at bounding box center [201, 277] width 12 height 12
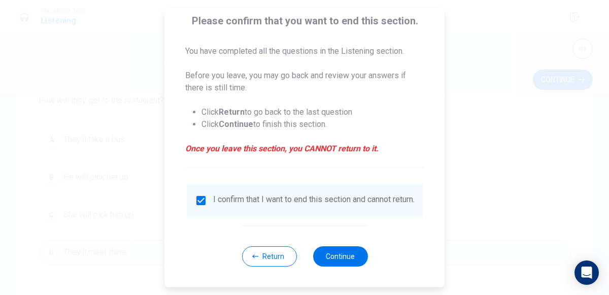
scroll to position [82, 0]
click at [350, 259] on button "Continue" at bounding box center [340, 256] width 55 height 20
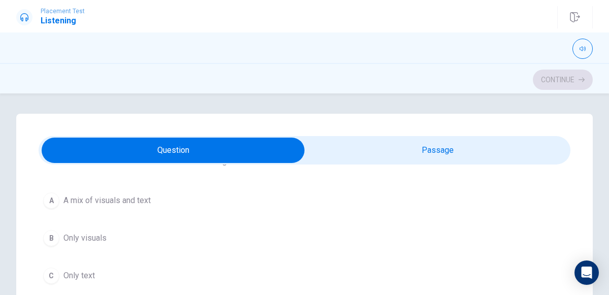
scroll to position [517, 0]
click at [577, 45] on button "button" at bounding box center [583, 49] width 20 height 20
drag, startPoint x: 582, startPoint y: 65, endPoint x: 571, endPoint y: 69, distance: 11.4
click at [571, 65] on span at bounding box center [570, 62] width 6 height 6
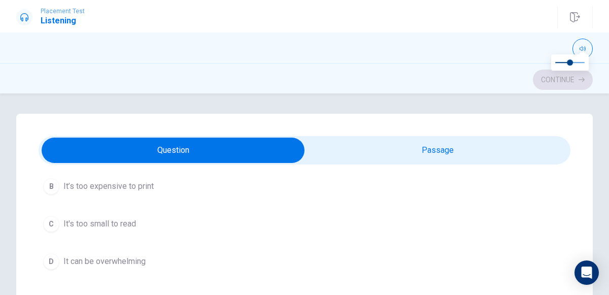
scroll to position [773, 0]
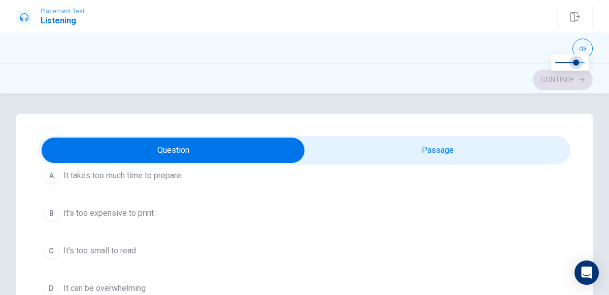
type input "0.9"
drag, startPoint x: 571, startPoint y: 64, endPoint x: 582, endPoint y: 65, distance: 11.8
click at [582, 65] on span at bounding box center [582, 62] width 6 height 6
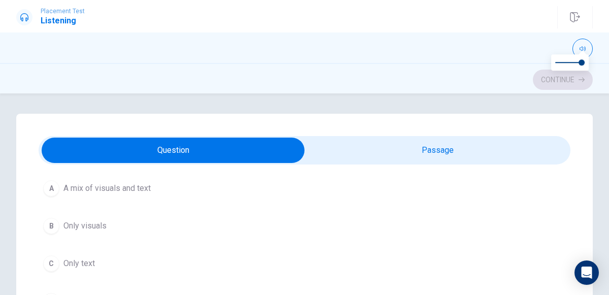
scroll to position [520, 0]
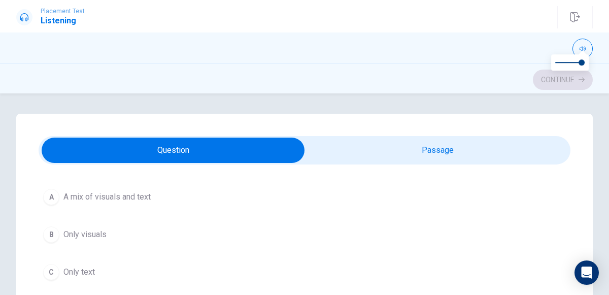
click at [53, 192] on div "A" at bounding box center [51, 197] width 16 height 16
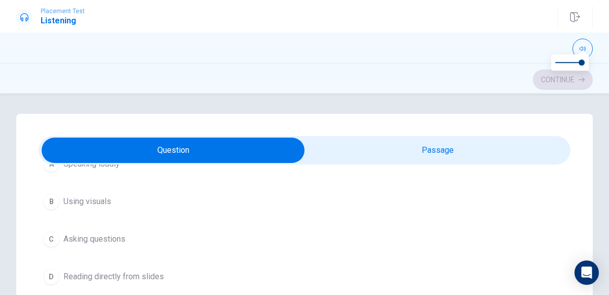
scroll to position [93, 0]
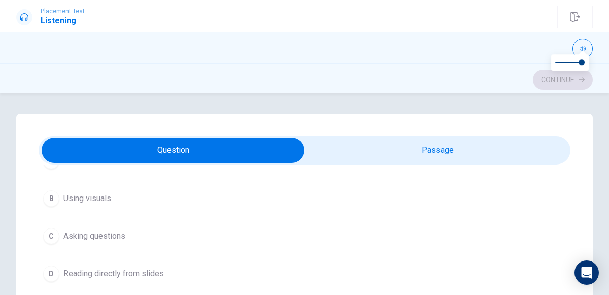
click at [56, 269] on div "D" at bounding box center [51, 273] width 16 height 16
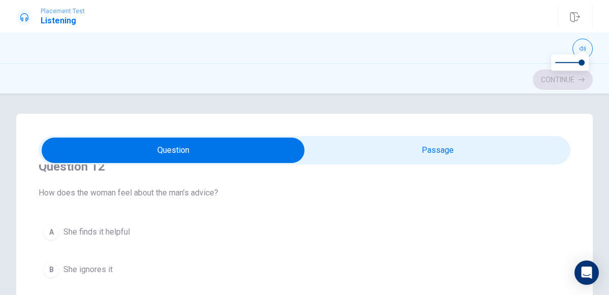
scroll to position [256, 0]
click at [55, 229] on div "A" at bounding box center [51, 230] width 16 height 16
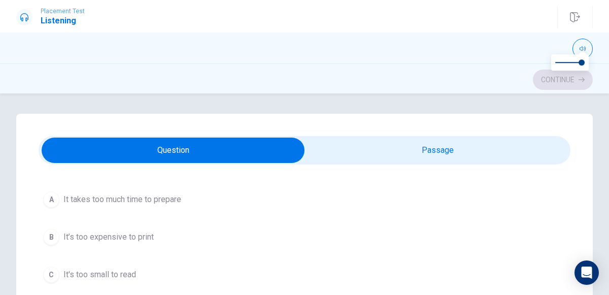
scroll to position [740, 0]
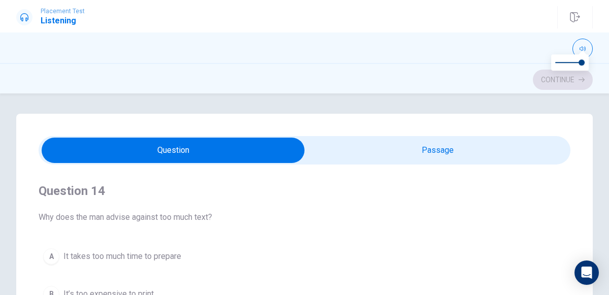
click at [43, 254] on button "A It takes too much time to prepare" at bounding box center [305, 256] width 532 height 25
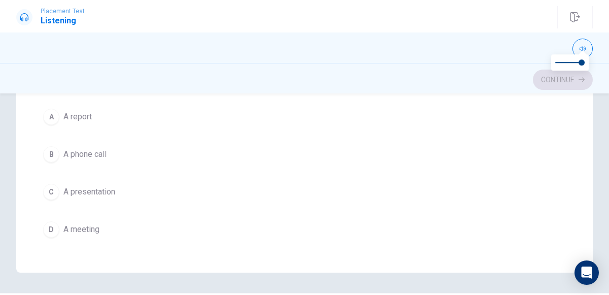
scroll to position [246, 0]
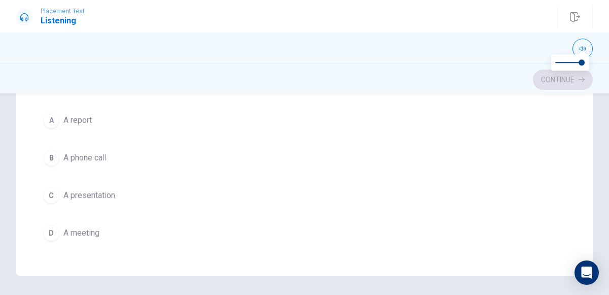
click at [52, 187] on div "C" at bounding box center [51, 195] width 16 height 16
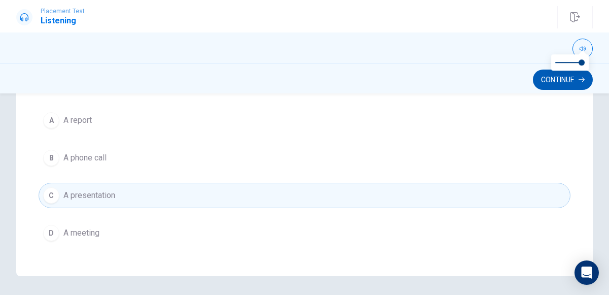
click at [558, 82] on button "Continue" at bounding box center [563, 80] width 60 height 20
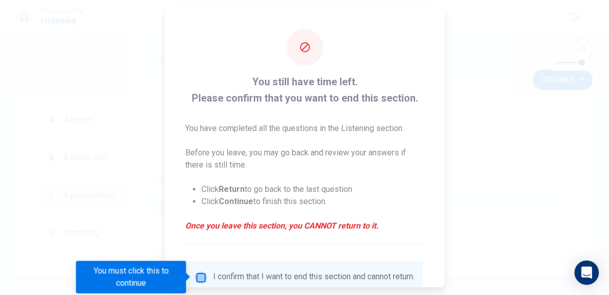
click at [202, 277] on input "You must click this to continue" at bounding box center [201, 277] width 12 height 12
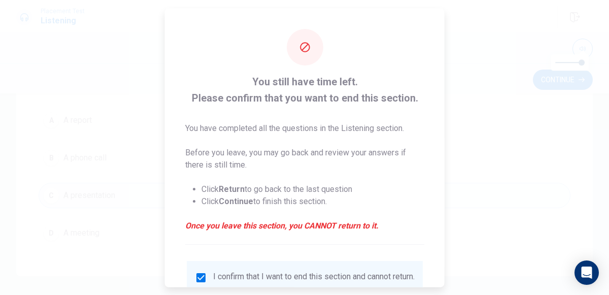
scroll to position [83, 0]
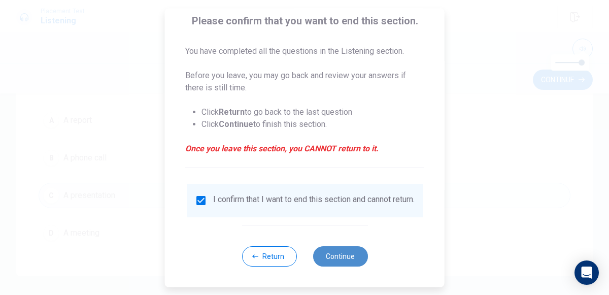
click at [352, 248] on button "Continue" at bounding box center [340, 256] width 55 height 20
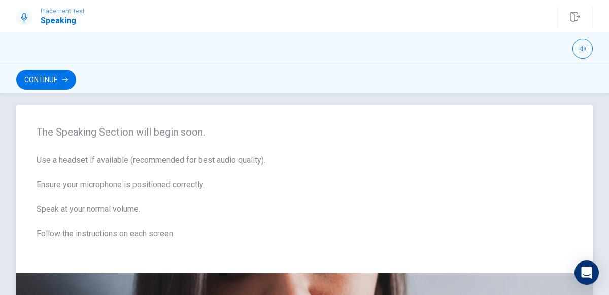
scroll to position [0, 0]
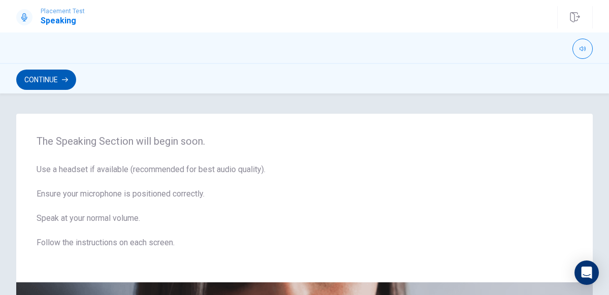
click at [49, 84] on button "Continue" at bounding box center [46, 80] width 60 height 20
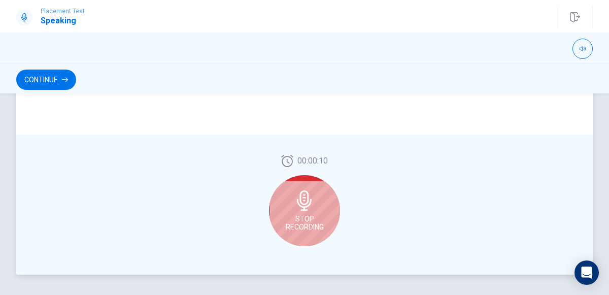
scroll to position [294, 0]
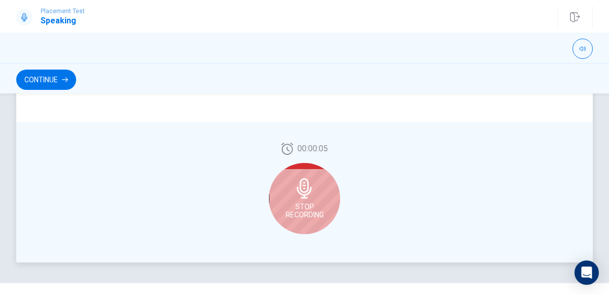
click at [309, 205] on span "Stop Recording" at bounding box center [305, 211] width 38 height 16
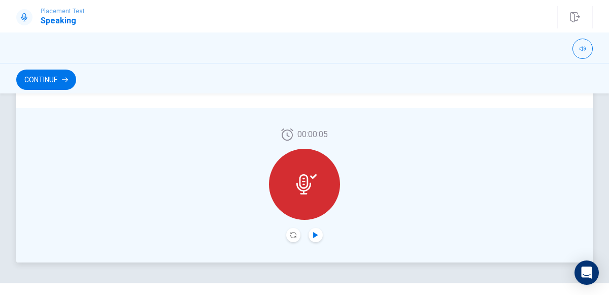
click at [316, 236] on icon "Play Audio" at bounding box center [315, 235] width 5 height 6
click at [316, 236] on icon "Pause Audio" at bounding box center [316, 235] width 6 height 6
click at [58, 80] on button "Continue" at bounding box center [46, 80] width 60 height 20
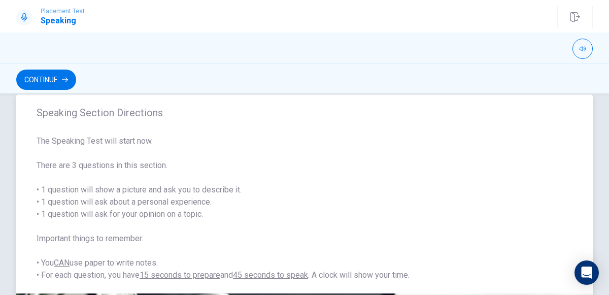
scroll to position [23, 0]
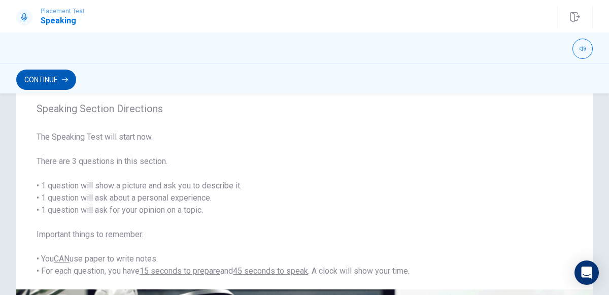
click at [55, 75] on button "Continue" at bounding box center [46, 80] width 60 height 20
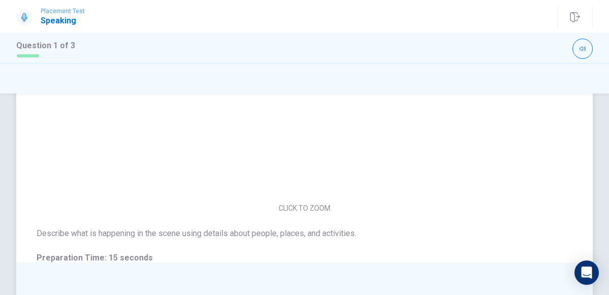
scroll to position [34, 0]
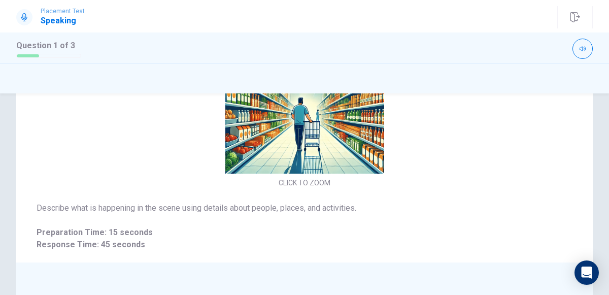
click at [24, 16] on icon at bounding box center [24, 17] width 6 height 8
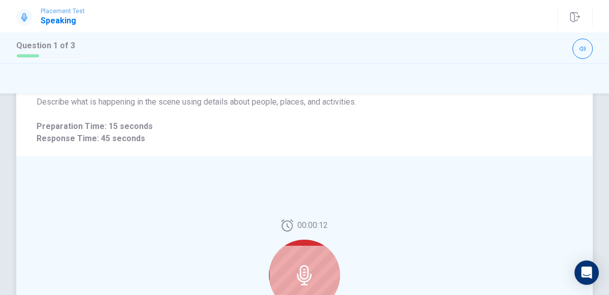
scroll to position [222, 0]
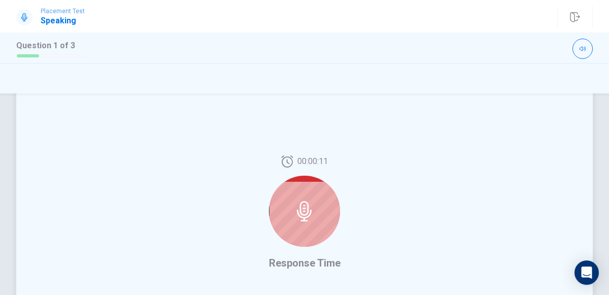
click at [299, 201] on icon at bounding box center [304, 211] width 20 height 20
click at [305, 218] on icon at bounding box center [304, 211] width 20 height 20
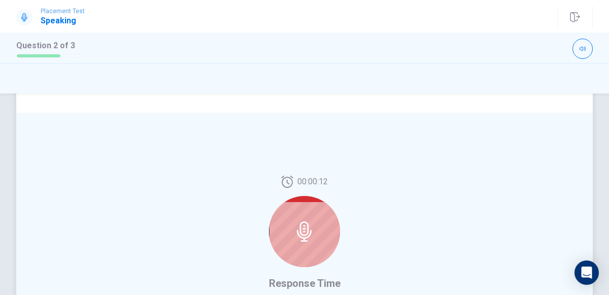
scroll to position [199, 0]
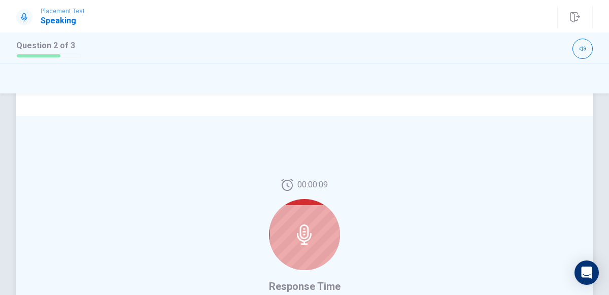
click at [301, 217] on div at bounding box center [304, 234] width 71 height 71
click at [306, 239] on icon at bounding box center [304, 234] width 20 height 20
click at [304, 231] on icon at bounding box center [304, 234] width 15 height 20
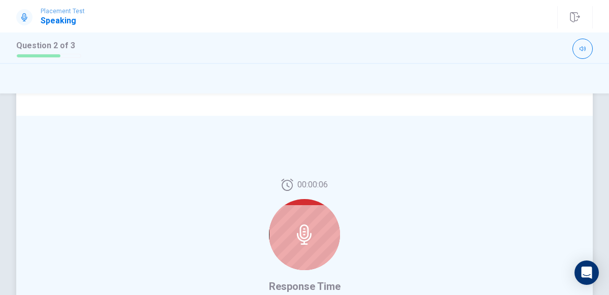
click at [304, 231] on icon at bounding box center [304, 234] width 15 height 20
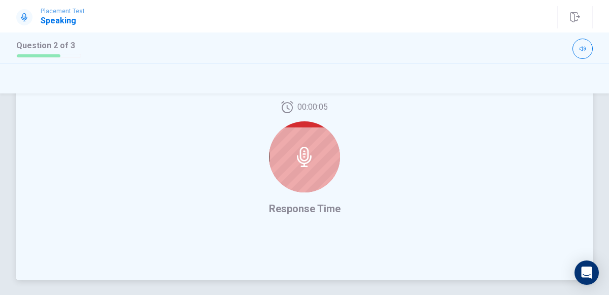
scroll to position [314, 0]
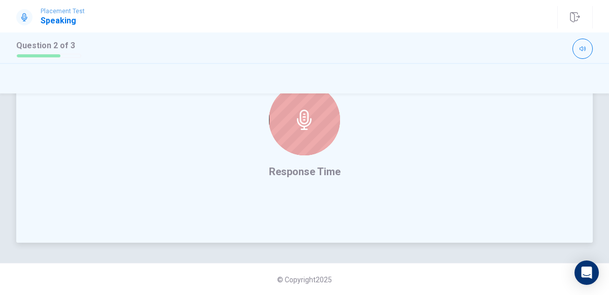
click at [315, 170] on span "Response Time" at bounding box center [305, 171] width 72 height 12
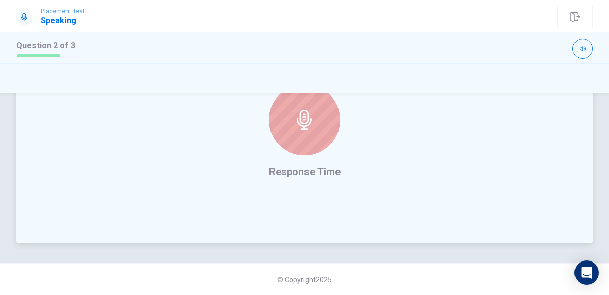
click at [315, 170] on span "Response Time" at bounding box center [305, 171] width 72 height 12
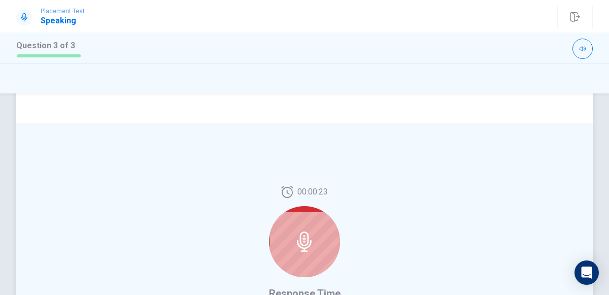
scroll to position [239, 0]
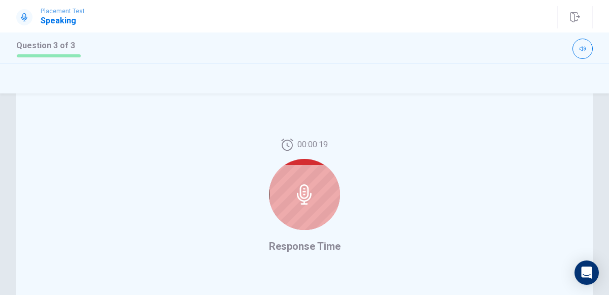
click at [305, 192] on icon at bounding box center [304, 194] width 15 height 20
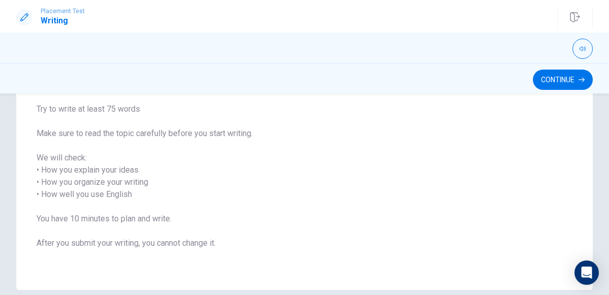
scroll to position [125, 0]
click at [551, 81] on button "Continue" at bounding box center [563, 80] width 60 height 20
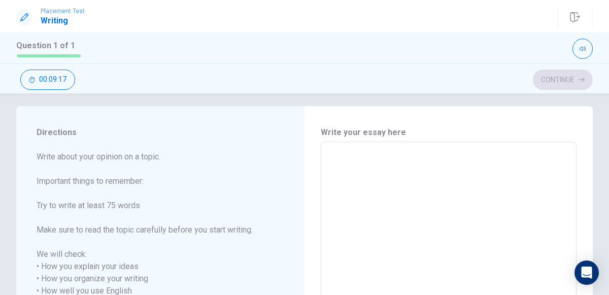
scroll to position [0, 0]
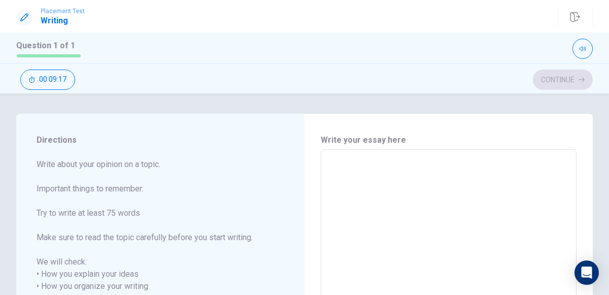
click at [331, 188] on textarea at bounding box center [449, 299] width 242 height 282
type textarea "W"
type textarea "x"
type textarea "Wh"
type textarea "x"
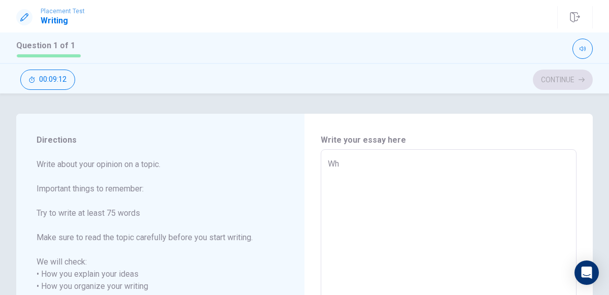
type textarea "Whw"
type textarea "x"
type textarea "Whwn"
type textarea "x"
type textarea "Whwn"
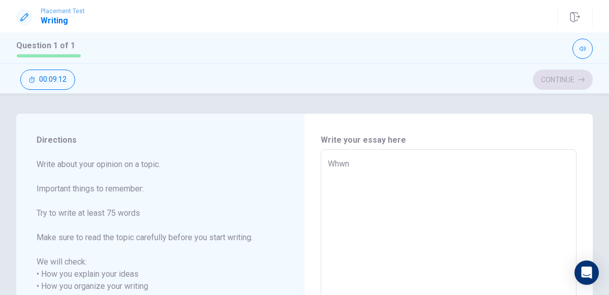
type textarea "x"
type textarea "Whwn"
type textarea "x"
type textarea "Whw"
type textarea "x"
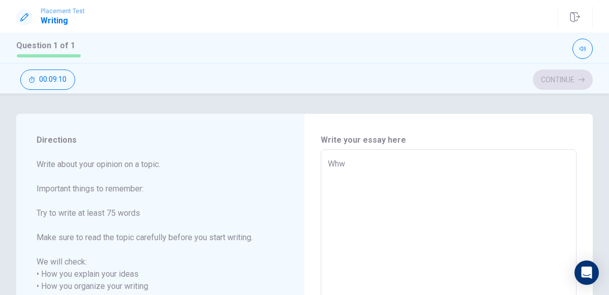
type textarea "Wh"
type textarea "x"
type textarea "Whe"
type textarea "x"
type textarea "When"
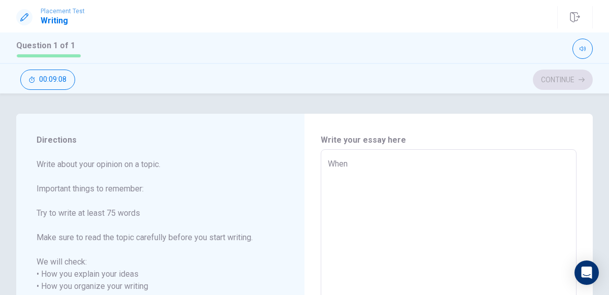
type textarea "x"
type textarea "When"
type textarea "x"
type textarea "When i"
type textarea "x"
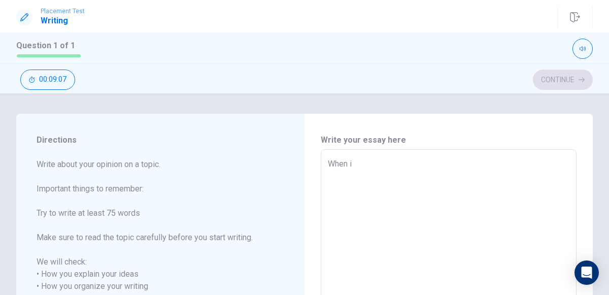
type textarea "When i"
type textarea "x"
type textarea "When i"
type textarea "x"
type textarea "When"
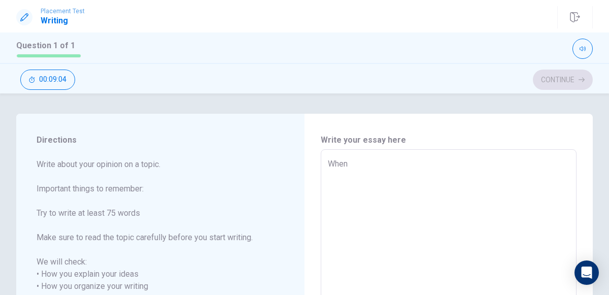
type textarea "x"
type textarea "When I"
type textarea "x"
type textarea "When I"
type textarea "x"
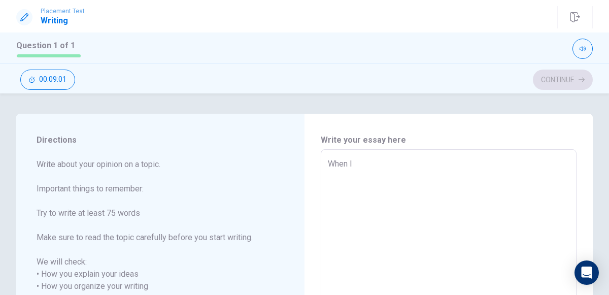
type textarea "When I a"
type textarea "x"
type textarea "When I am"
type textarea "x"
type textarea "When I am"
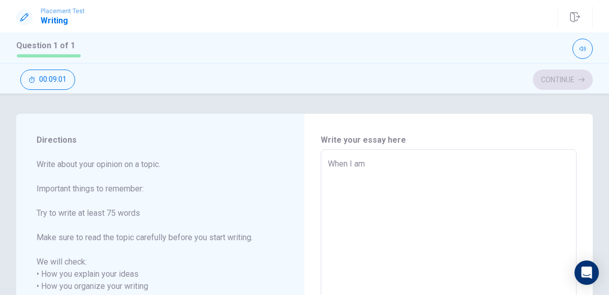
type textarea "x"
type textarea "When I am p"
type textarea "x"
type textarea "When I am pl"
type textarea "x"
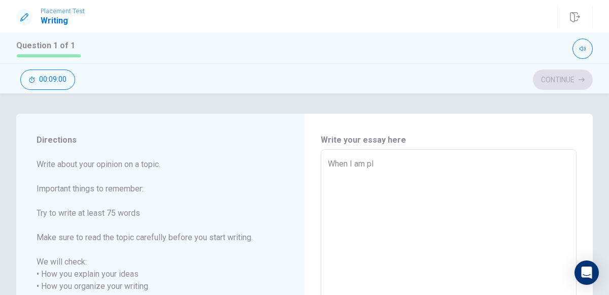
type textarea "When I am pla"
type textarea "x"
type textarea "When I am play"
type textarea "x"
type textarea "When I am playi"
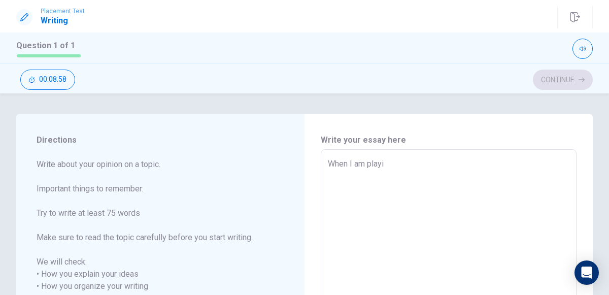
type textarea "x"
type textarea "When I am playin"
type textarea "x"
type textarea "When I am playing"
type textarea "x"
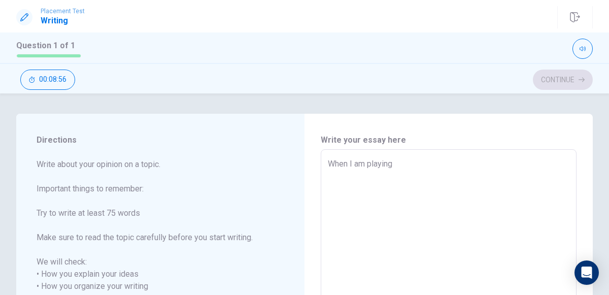
type textarea "When I am playing"
type textarea "x"
type textarea "When I am playing v"
type textarea "x"
type textarea "When I am playing vi"
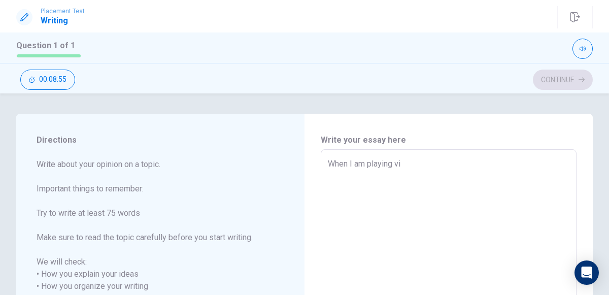
type textarea "x"
type textarea "When I am playing vid"
type textarea "x"
type textarea "When I am playing vide"
type textarea "x"
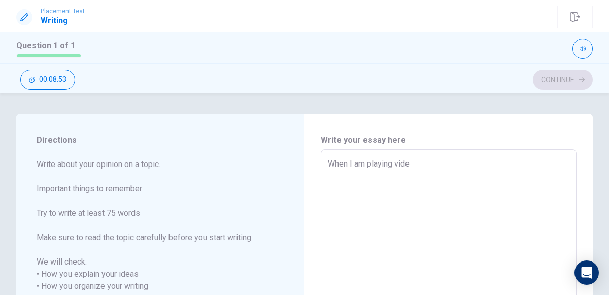
type textarea "When I am playing video"
type textarea "x"
type textarea "When I am playing video"
type textarea "x"
type textarea "When I am playing video g"
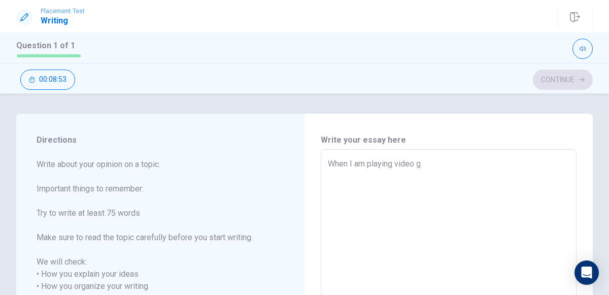
type textarea "x"
type textarea "When I am playing video ga"
type textarea "x"
type textarea "When I am playing video gam"
type textarea "x"
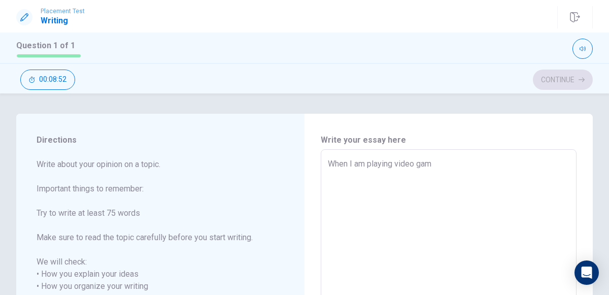
type textarea "When I am playing video game"
type textarea "x"
type textarea "When I am playing video games"
type textarea "x"
type textarea "When I am playing video games"
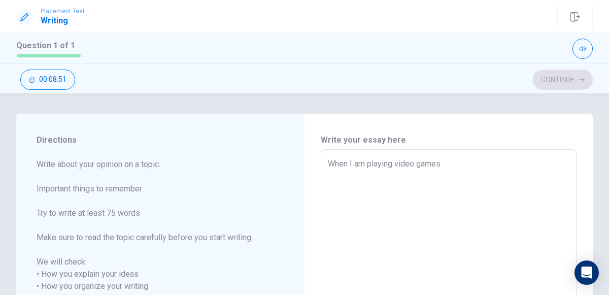
type textarea "x"
type textarea "When I am playing video games w"
type textarea "x"
type textarea "When I am playing video games wi"
type textarea "x"
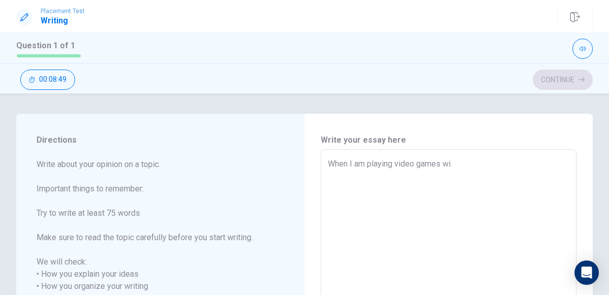
type textarea "When I am playing video games wit"
type textarea "x"
type textarea "When I am playing video games with"
type textarea "x"
type textarea "When I am playing video games with"
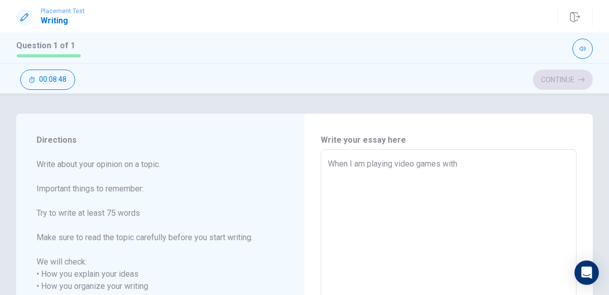
type textarea "x"
type textarea "When I am playing video games with m"
type textarea "x"
type textarea "When I am playing video games with my"
type textarea "x"
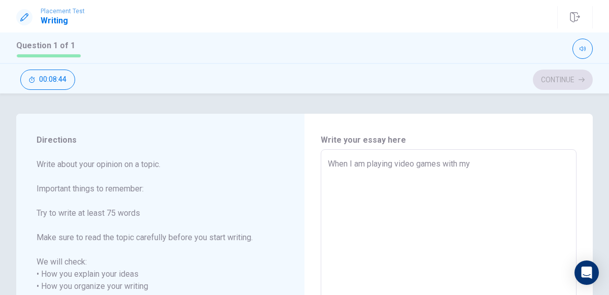
type textarea "When I am playing video games with my"
type textarea "x"
type textarea "When I am playing video games with my f"
type textarea "x"
type textarea "When I am playing video games with my fr"
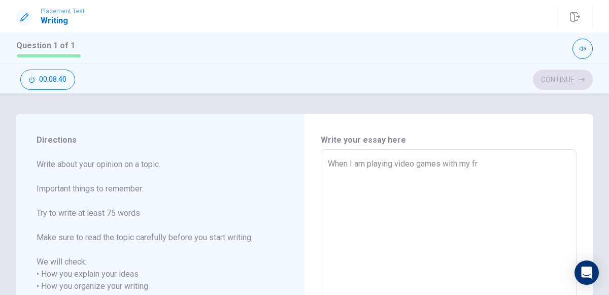
type textarea "x"
type textarea "When I am playing video games with my fri"
type textarea "x"
type textarea "When I am playing video games with my frie"
type textarea "x"
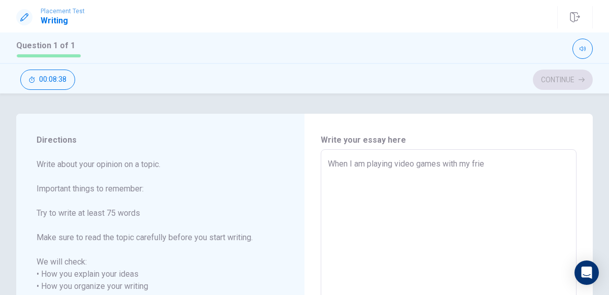
type textarea "When I am playing video games with my frien"
type textarea "x"
type textarea "When I am playing video games with my friend"
type textarea "x"
type textarea "When I am playing video games with my friends"
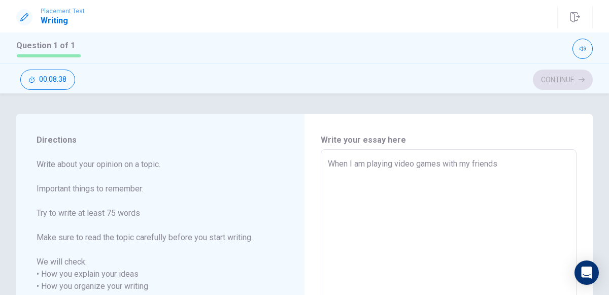
type textarea "x"
type textarea "When I am playing video games with my friends"
type textarea "x"
type textarea "When I am playing video games with my friends a"
type textarea "x"
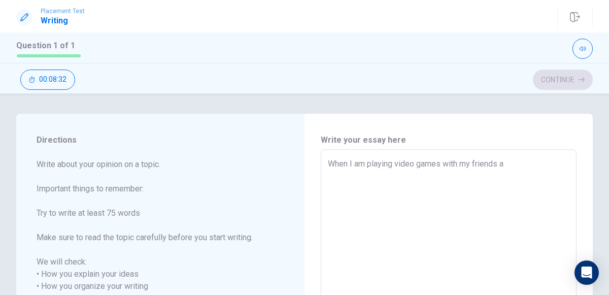
type textarea "When I am playing video games with my friends an"
type textarea "x"
type textarea "When I am playing video games with my friends and"
type textarea "x"
type textarea "When I am playing video games with my friends and"
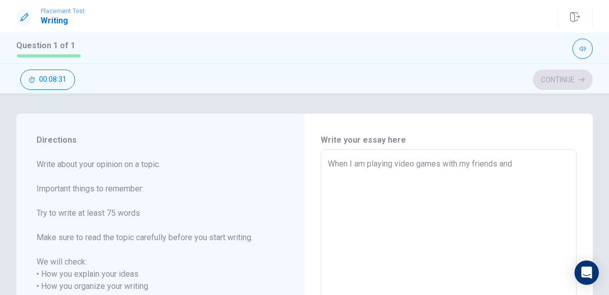
type textarea "x"
type textarea "When I am playing video games with my friends and w"
type textarea "x"
type textarea "When I am playing video games with my friends and we"
type textarea "x"
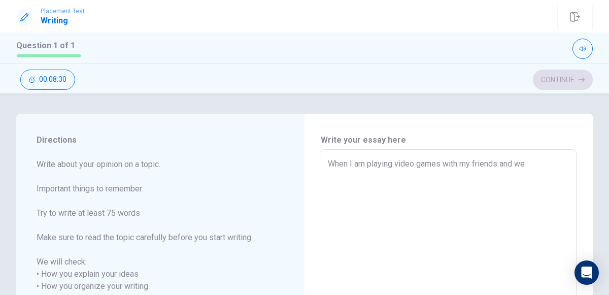
type textarea "When I am playing video games with my friends and we"
type textarea "x"
type textarea "When I am playing video games with my friends and we a"
type textarea "x"
type textarea "When I am playing video games with my friends and we ar"
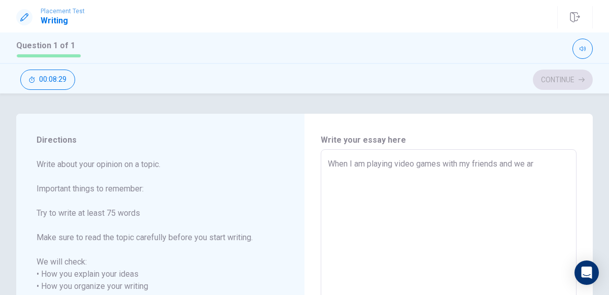
type textarea "x"
type textarea "When I am playing video games with my friends and we ars"
type textarea "x"
type textarea "When I am playing video games with my friends and we ars"
type textarea "x"
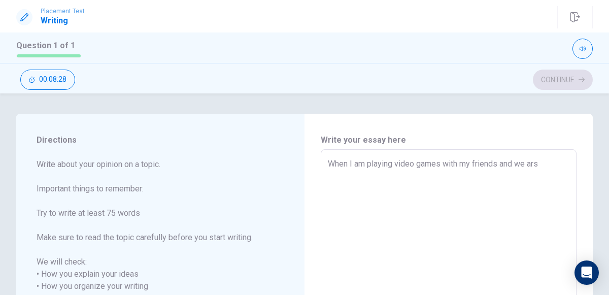
type textarea "When I am playing video games with my friends and we ars"
type textarea "x"
type textarea "When I am playing video games with my friends and we ar"
type textarea "x"
type textarea "When I am playing video games with my friends and we are"
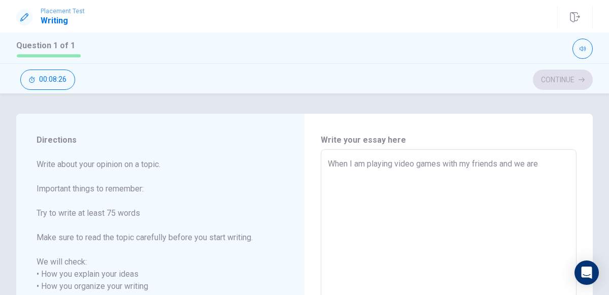
type textarea "x"
type textarea "When I am playing video games with my friends and we are"
type textarea "x"
type textarea "When I am playing video games with my friends and we are l"
type textarea "x"
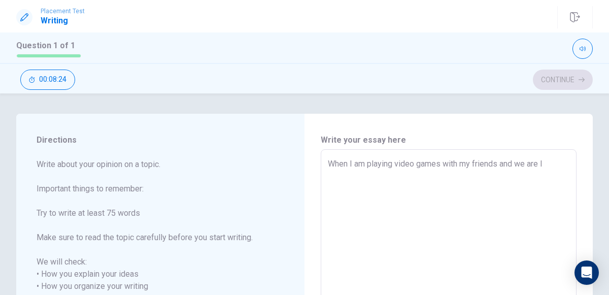
type textarea "When I am playing video games with my friends and we are la"
type textarea "x"
type textarea "When I am playing video games with my friends and we are [PERSON_NAME]"
type textarea "x"
type textarea "When I am playing video games with my friends and we are [PERSON_NAME]"
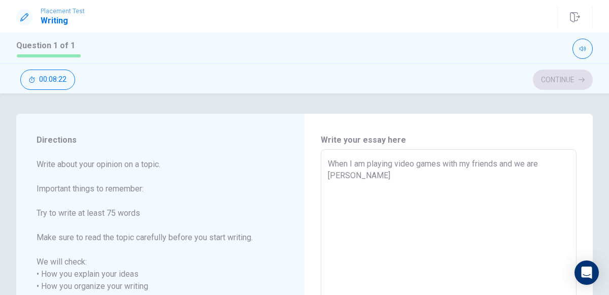
type textarea "x"
type textarea "When I am playing video games with my friends and we are laugh"
type textarea "x"
type textarea "When I am playing video games with my friends and we are laughi"
type textarea "x"
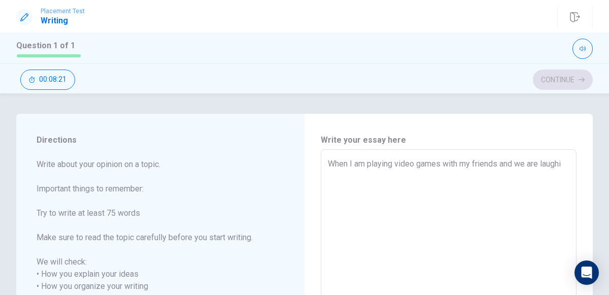
type textarea "When I am playing video games with my friends and we are laughin"
type textarea "x"
type textarea "When I am playing video games with my friends and we are laughing"
type textarea "x"
type textarea "When I am playing video games with my friends and we are laughing"
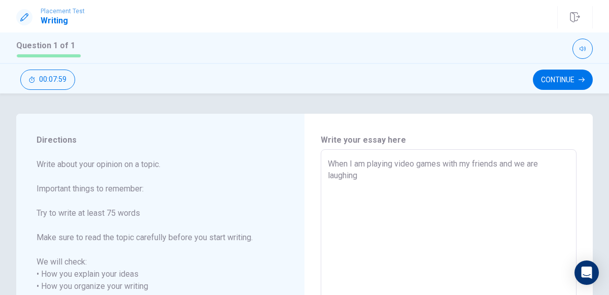
type textarea "x"
type textarea "When I am playing video games with my friends and we are laughing a"
type textarea "x"
type textarea "When I am playing video games with my friends and we are laughing an"
type textarea "x"
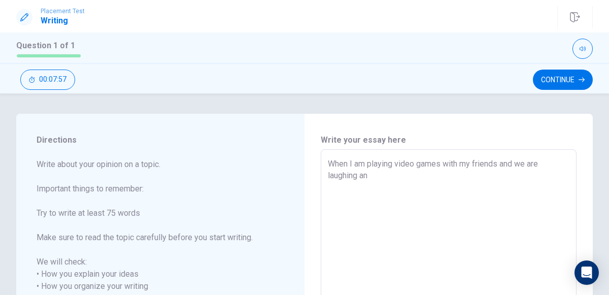
type textarea "When I am playing video games with my friends and we are laughing and"
type textarea "x"
type textarea "When I am playing video games with my friends and we are laughing and"
type textarea "x"
type textarea "When I am playing video games with my friends and we are laughing and t"
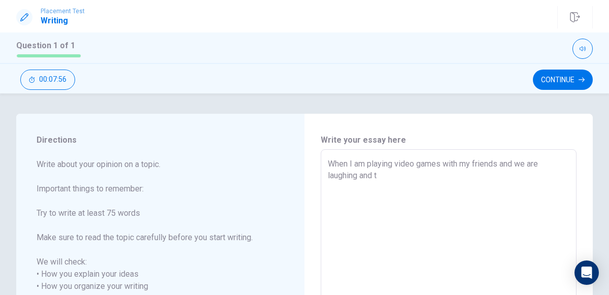
type textarea "x"
type textarea "When I am playing video games with my friends and we are laughing and ta"
type textarea "x"
type textarea "When I am playing video games with my friends and we are laughing and tal"
type textarea "x"
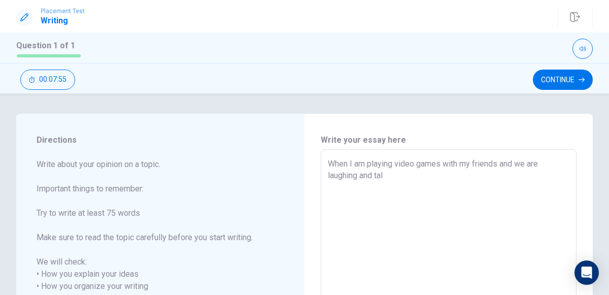
type textarea "When I am playing video games with my friends and we are laughing and talk"
type textarea "x"
type textarea "When I am playing video games with my friends and we are laughing and talki"
type textarea "x"
type textarea "When I am playing video games with my friends and we are laughing and talkin"
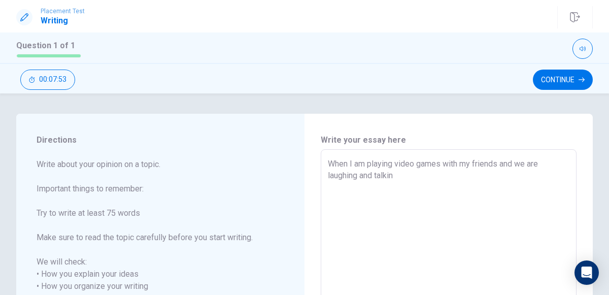
type textarea "x"
type textarea "When I am playing video games with my friends and we are laughing and talking"
type textarea "x"
click at [360, 180] on textarea "When I am playing video games with my friends and we are laughing and talking d…" at bounding box center [449, 299] width 242 height 282
click at [377, 178] on textarea "When I am playing video games with my friends and we are laughing, and talking …" at bounding box center [449, 299] width 242 height 282
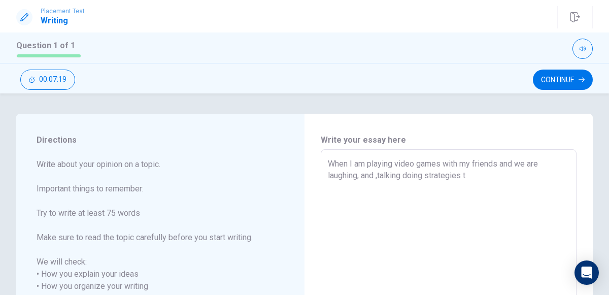
click at [405, 176] on textarea "When I am playing video games with my friends and we are laughing, and ,talking…" at bounding box center [449, 299] width 242 height 282
click at [473, 177] on textarea "When I am playing video games with my friends and we are laughing, and ,talking…" at bounding box center [449, 299] width 242 height 282
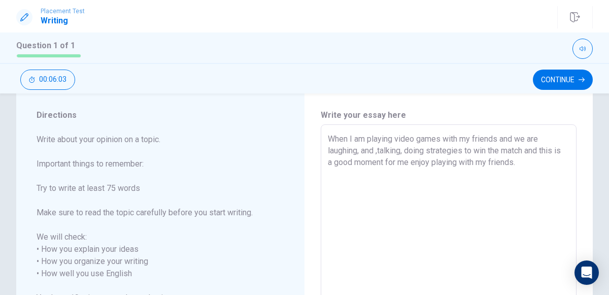
scroll to position [22, 0]
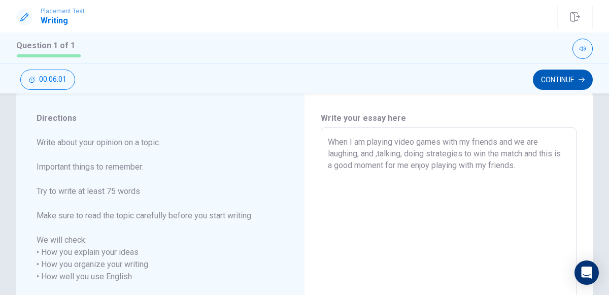
click at [547, 81] on button "Continue" at bounding box center [563, 80] width 60 height 20
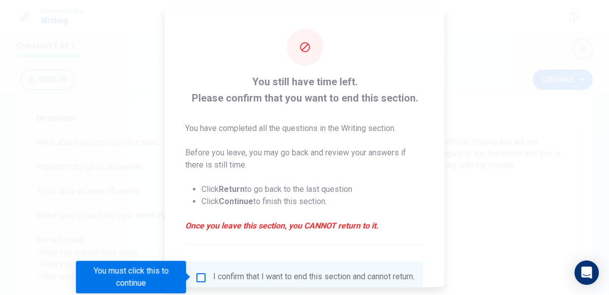
click at [195, 275] on input "You must click this to continue" at bounding box center [201, 277] width 12 height 12
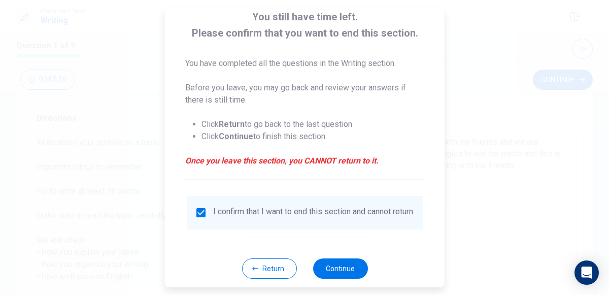
scroll to position [83, 0]
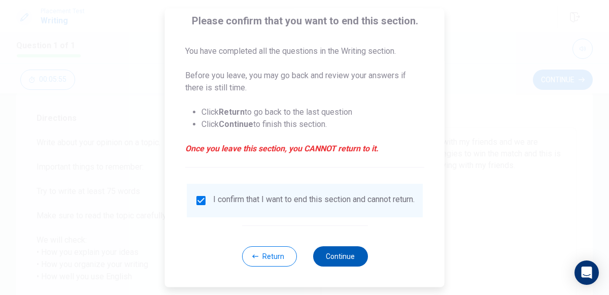
click at [335, 253] on button "Continue" at bounding box center [340, 256] width 55 height 20
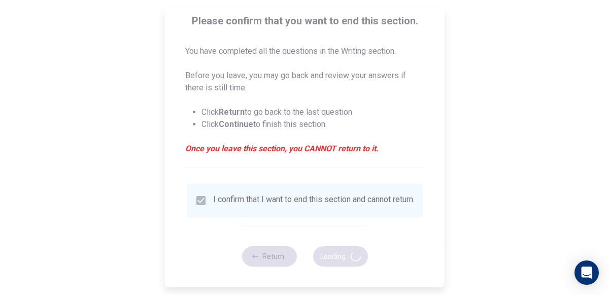
scroll to position [0, 0]
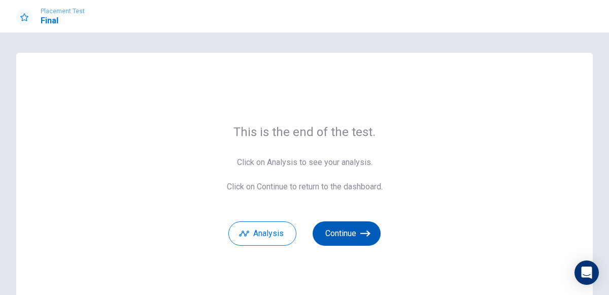
click at [365, 227] on button "Continue" at bounding box center [347, 233] width 68 height 24
